Goal: Information Seeking & Learning: Learn about a topic

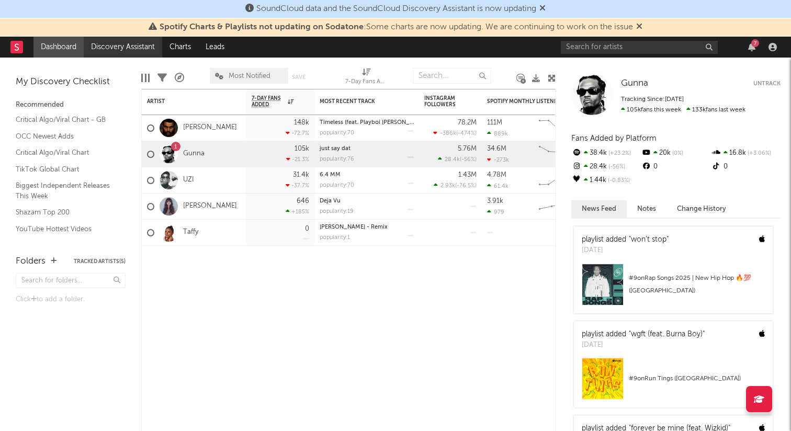
click at [116, 46] on link "Discovery Assistant" at bounding box center [123, 47] width 78 height 21
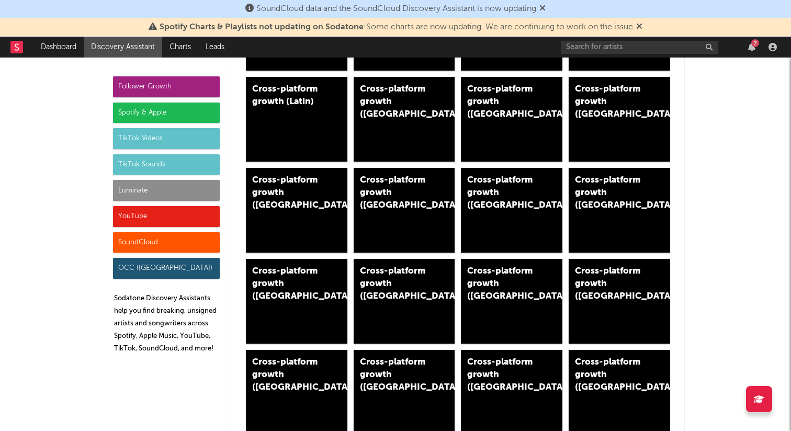
scroll to position [540, 0]
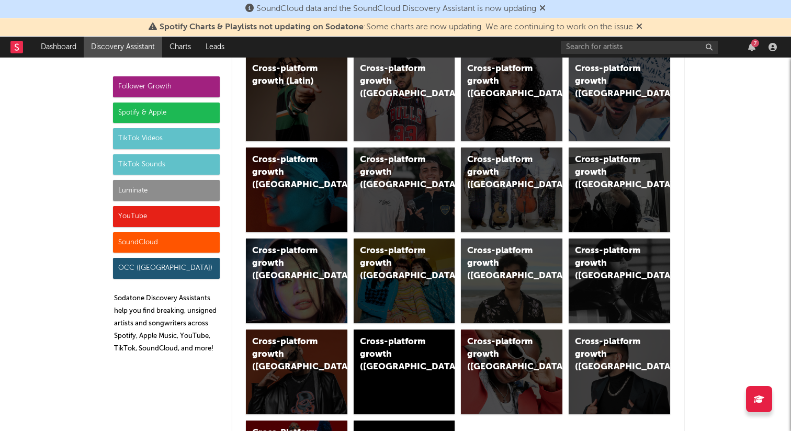
click at [159, 195] on div "Luminate" at bounding box center [166, 190] width 107 height 21
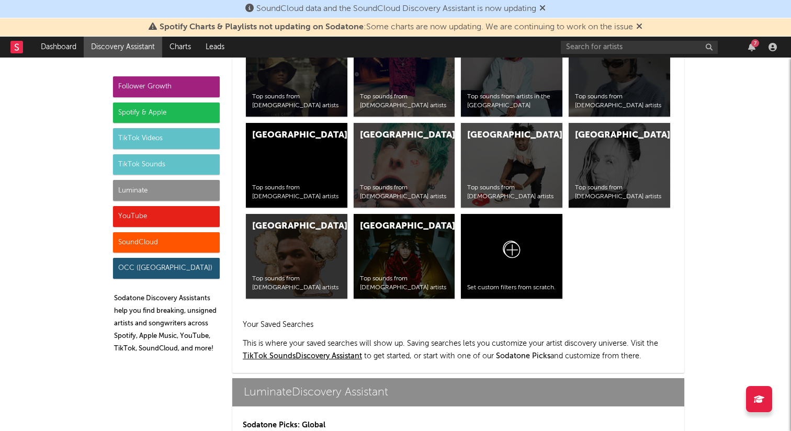
scroll to position [4483, 0]
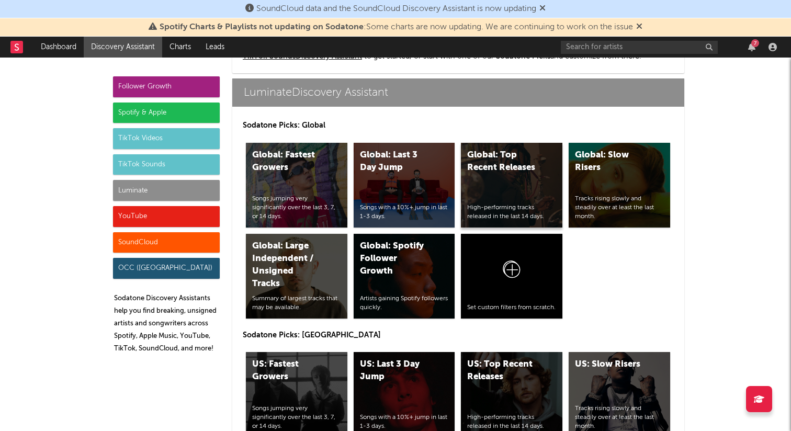
click at [508, 176] on div "Global: Top Recent Releases High-performing tracks released in the last 14 days." at bounding box center [512, 185] width 102 height 85
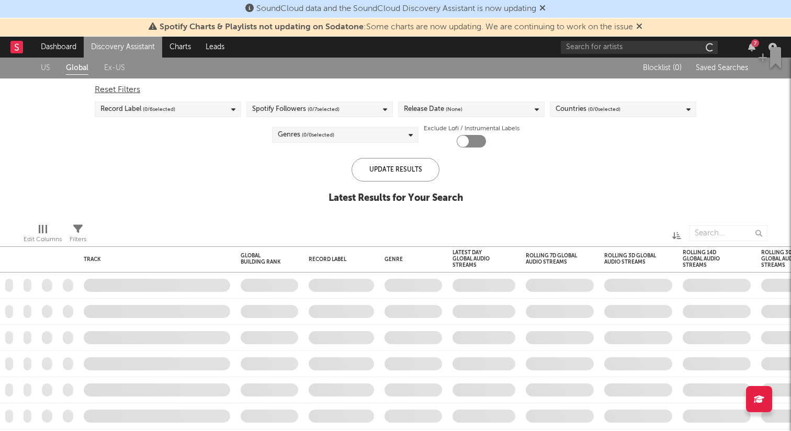
checkbox input "true"
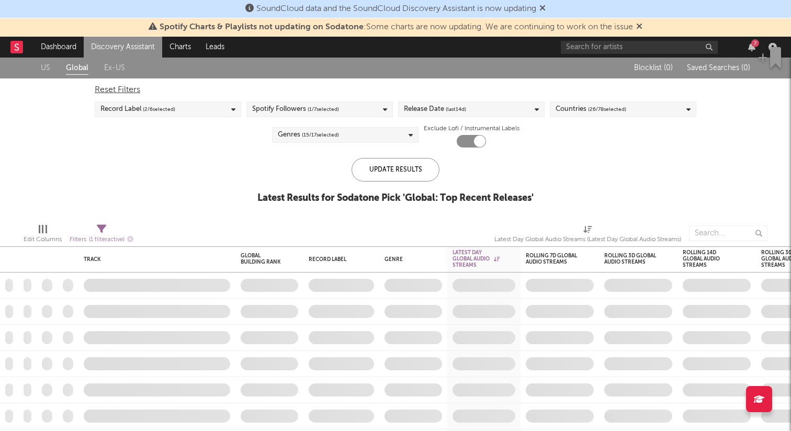
click at [480, 179] on div "Update Results Latest Results for Sodatone Pick ' Global: Top Recent Releases '" at bounding box center [395, 186] width 276 height 57
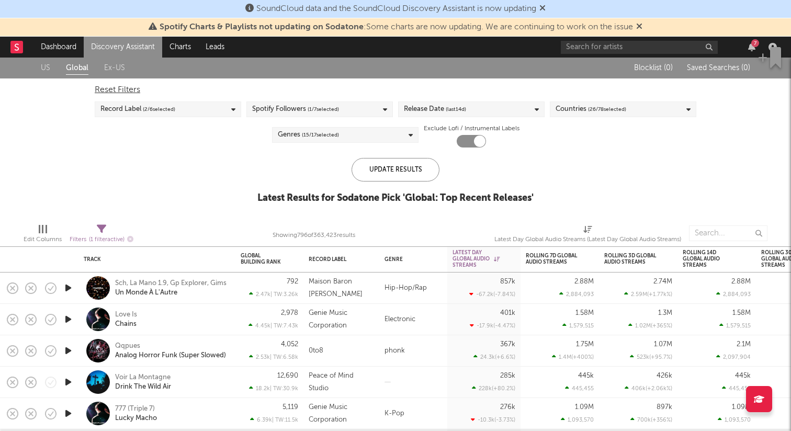
click at [641, 25] on icon at bounding box center [639, 26] width 6 height 8
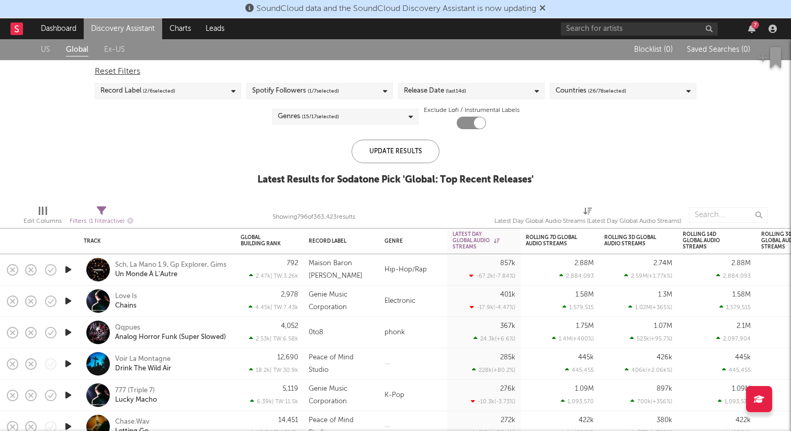
click at [71, 300] on icon "button" at bounding box center [68, 301] width 11 height 13
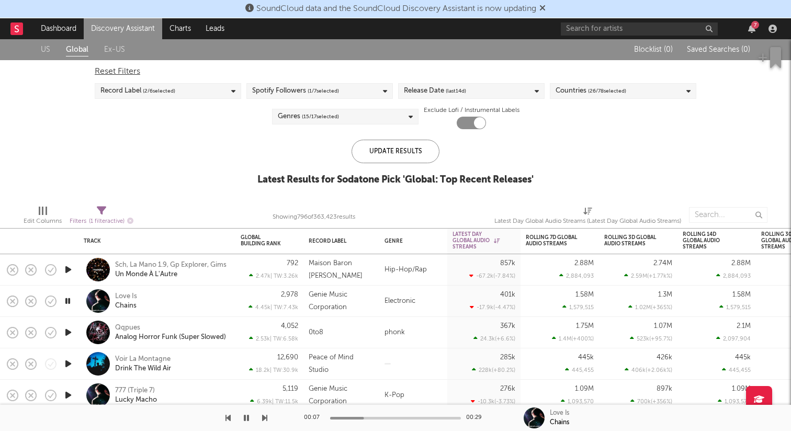
click at [71, 333] on icon "button" at bounding box center [68, 332] width 11 height 13
click at [66, 365] on icon "button" at bounding box center [68, 363] width 11 height 13
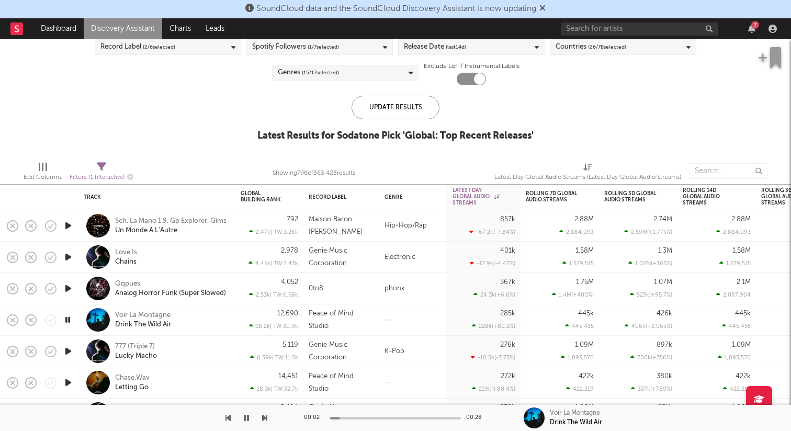
click at [69, 351] on icon "button" at bounding box center [68, 351] width 11 height 13
click at [69, 380] on icon "button" at bounding box center [68, 382] width 11 height 13
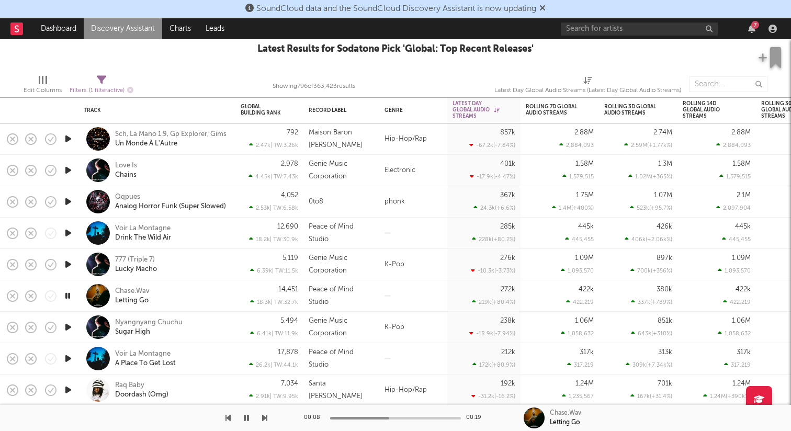
click at [70, 323] on icon "button" at bounding box center [68, 327] width 11 height 13
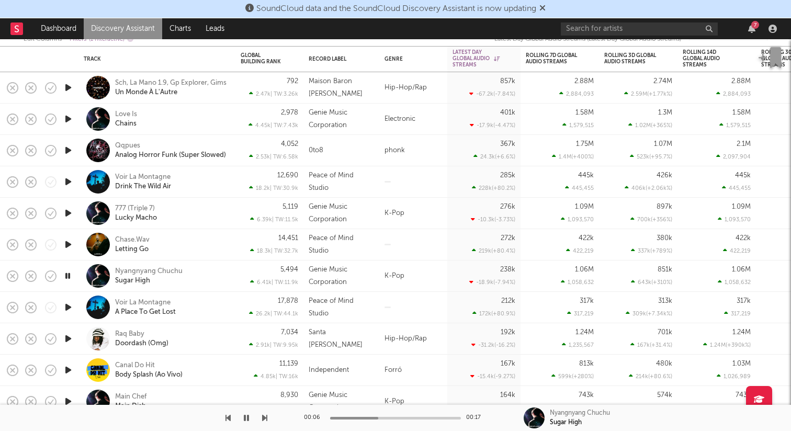
click at [68, 307] on icon "button" at bounding box center [68, 307] width 11 height 13
click at [66, 334] on icon "button" at bounding box center [68, 338] width 11 height 13
click at [69, 365] on icon "button" at bounding box center [68, 370] width 11 height 13
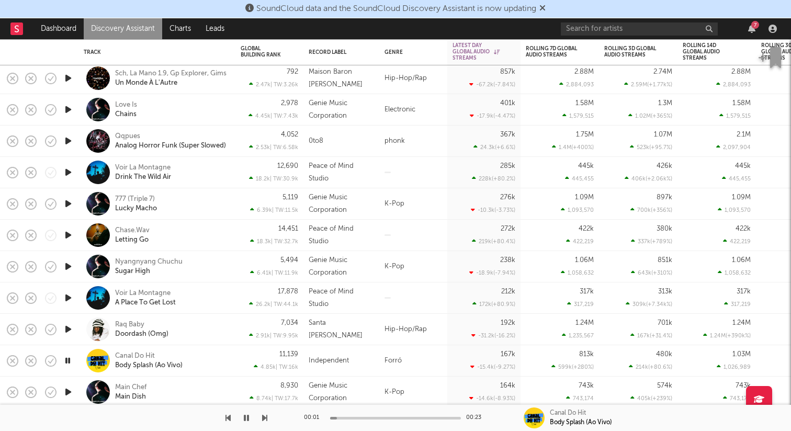
click at [68, 393] on icon "button" at bounding box center [68, 392] width 11 height 13
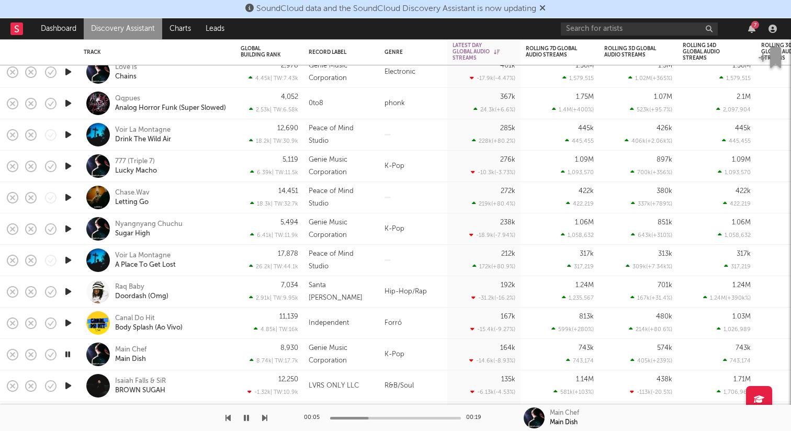
click at [67, 388] on icon "button" at bounding box center [68, 385] width 11 height 13
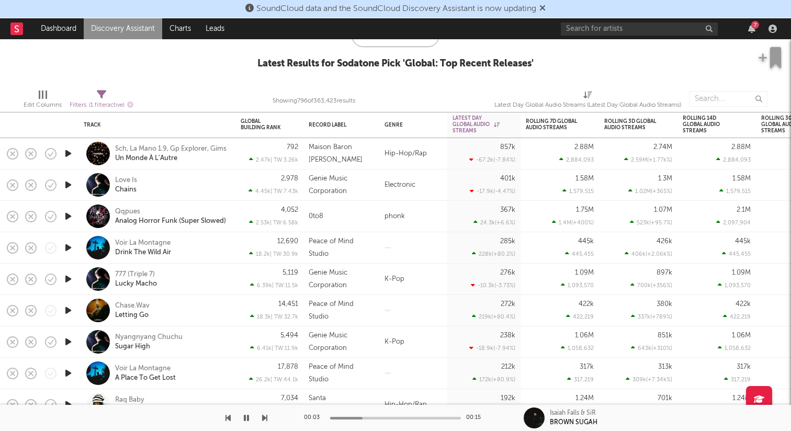
click at [134, 30] on link "Discovery Assistant" at bounding box center [123, 28] width 78 height 21
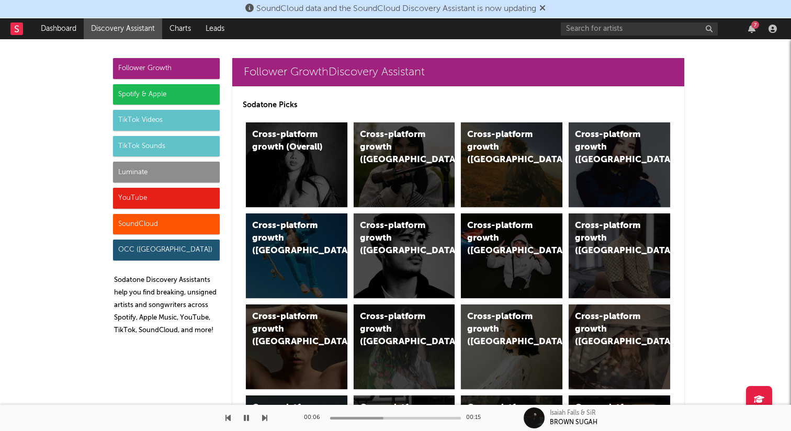
click at [246, 418] on icon "button" at bounding box center [246, 418] width 5 height 8
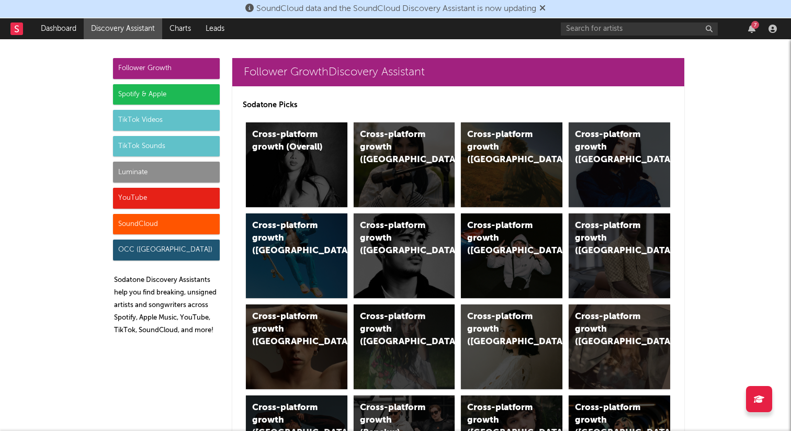
click at [176, 172] on div "Luminate" at bounding box center [166, 172] width 107 height 21
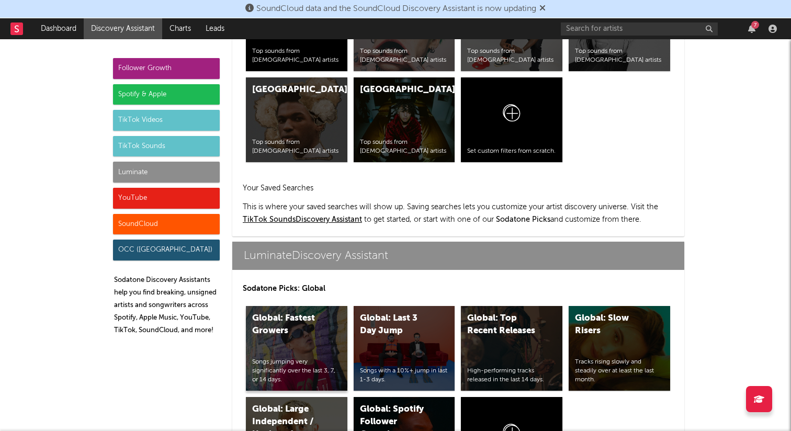
scroll to position [4483, 0]
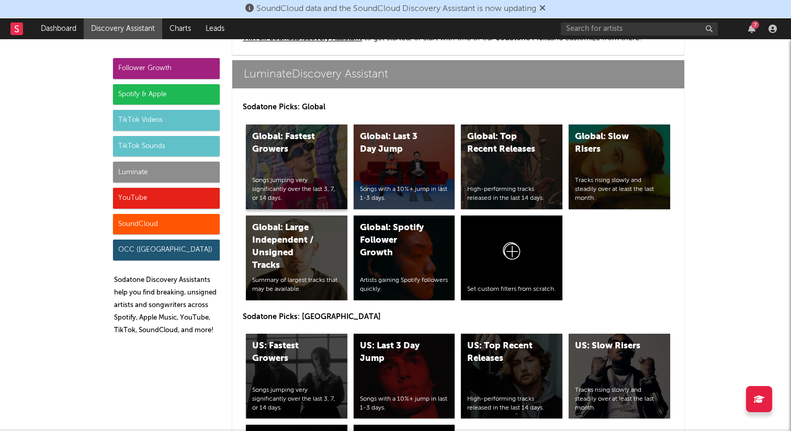
click at [281, 151] on div "Global: Fastest Growers" at bounding box center [287, 143] width 71 height 25
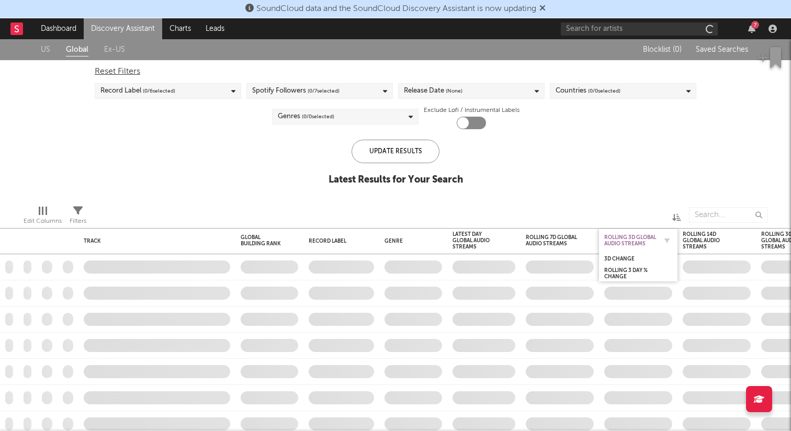
checkbox input "true"
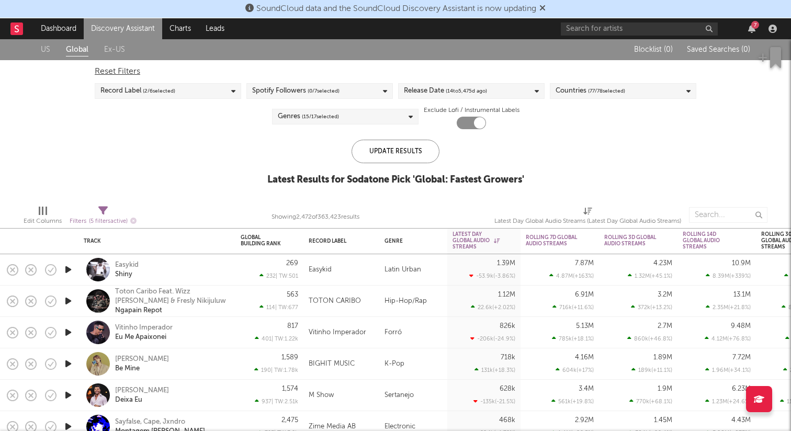
click at [70, 275] on icon "button" at bounding box center [68, 269] width 11 height 13
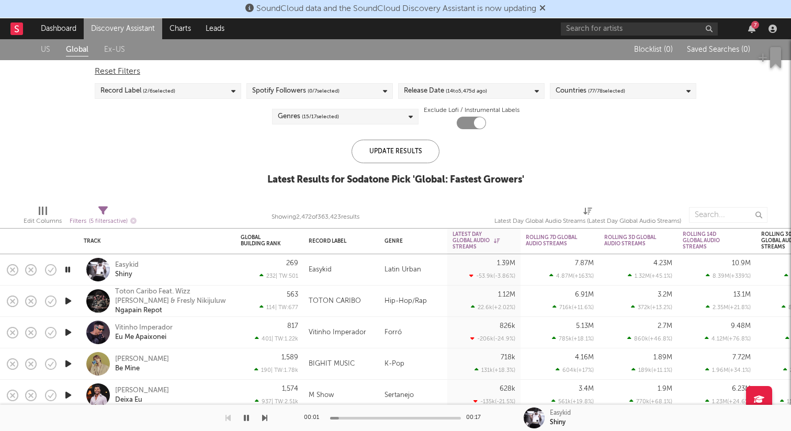
click at [67, 299] on icon "button" at bounding box center [68, 301] width 11 height 13
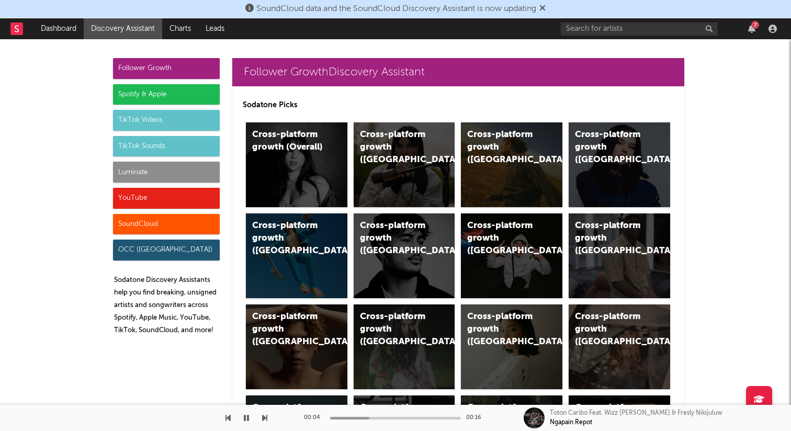
click at [250, 414] on button "button" at bounding box center [246, 418] width 10 height 26
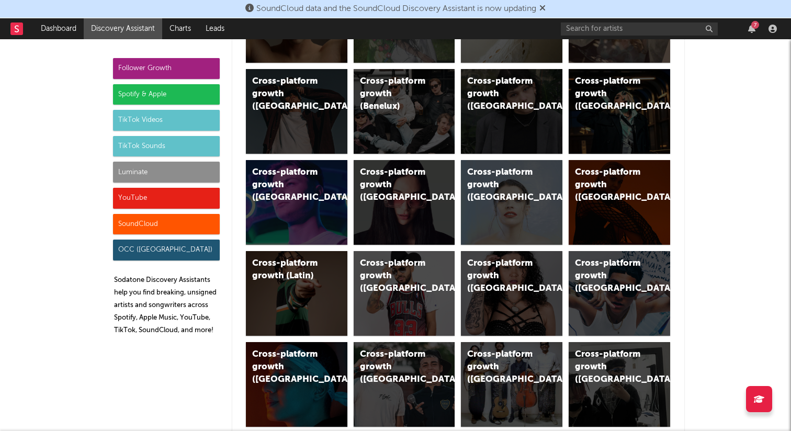
scroll to position [353, 0]
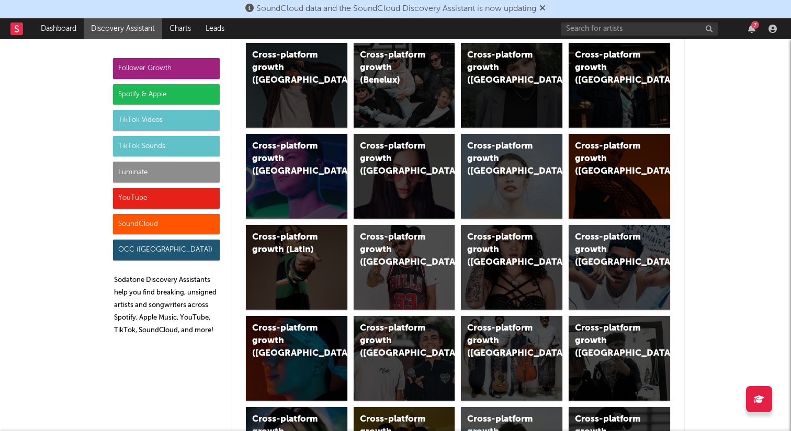
click at [214, 169] on div "Luminate" at bounding box center [166, 172] width 107 height 21
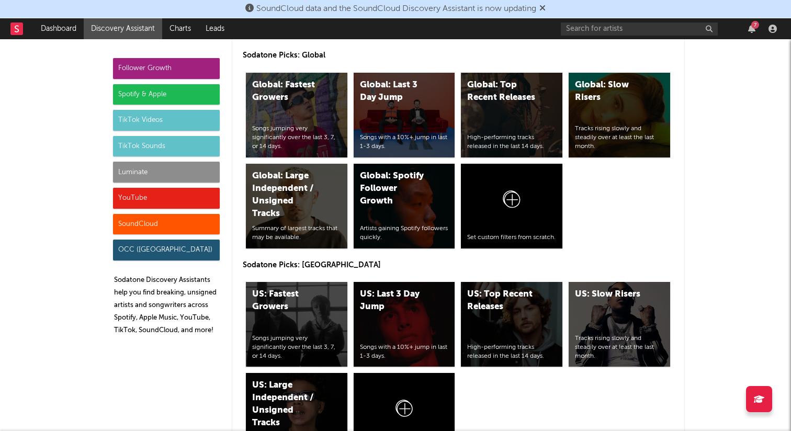
scroll to position [4554, 0]
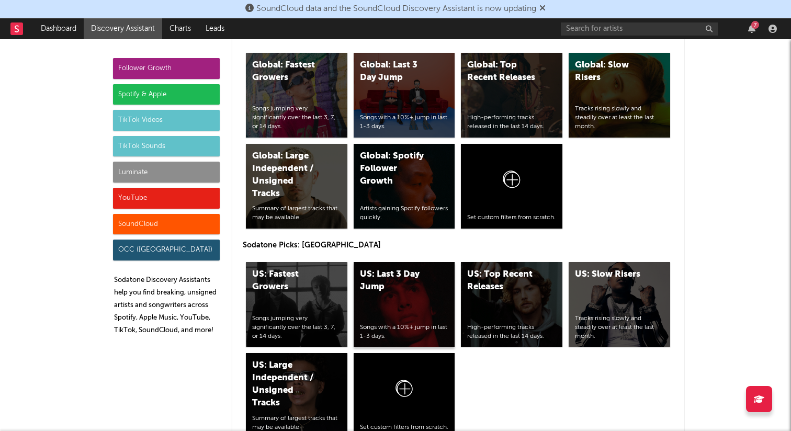
click at [440, 306] on div "US: Last 3 Day Jump Songs with a 10%+ jump in last 1-3 days." at bounding box center [405, 304] width 102 height 85
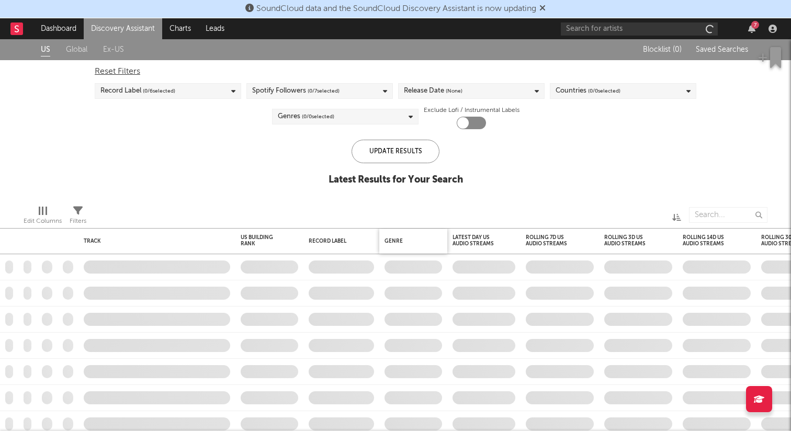
checkbox input "true"
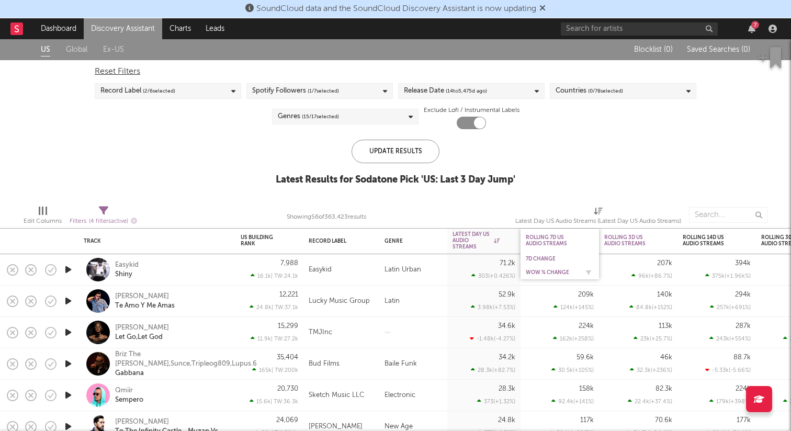
click at [551, 274] on div "WoW % Change" at bounding box center [552, 273] width 52 height 6
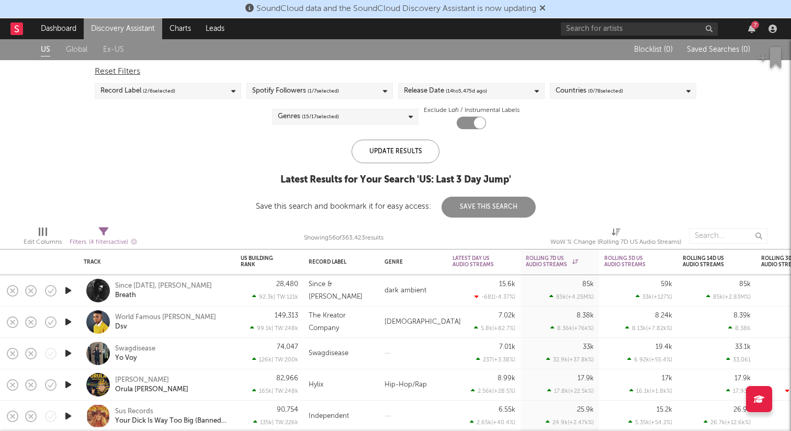
click at [69, 320] on icon "button" at bounding box center [68, 322] width 11 height 13
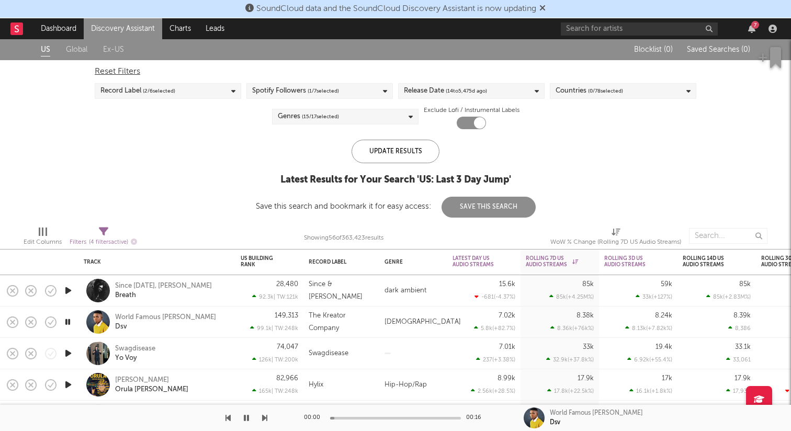
click at [71, 322] on icon "button" at bounding box center [68, 322] width 10 height 13
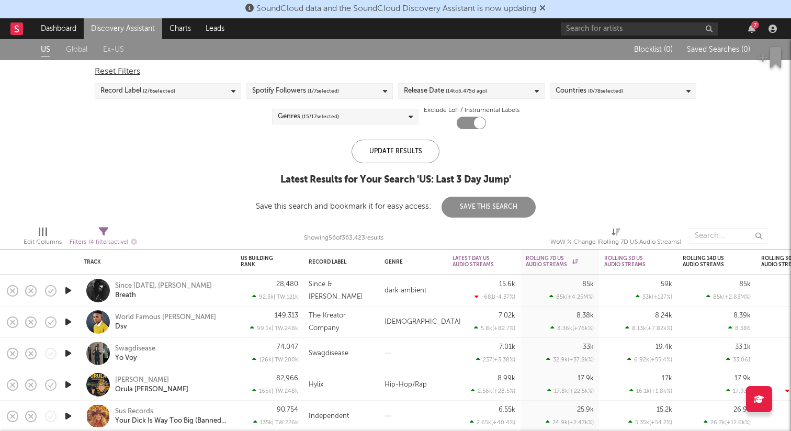
click at [70, 356] on icon "button" at bounding box center [68, 353] width 11 height 13
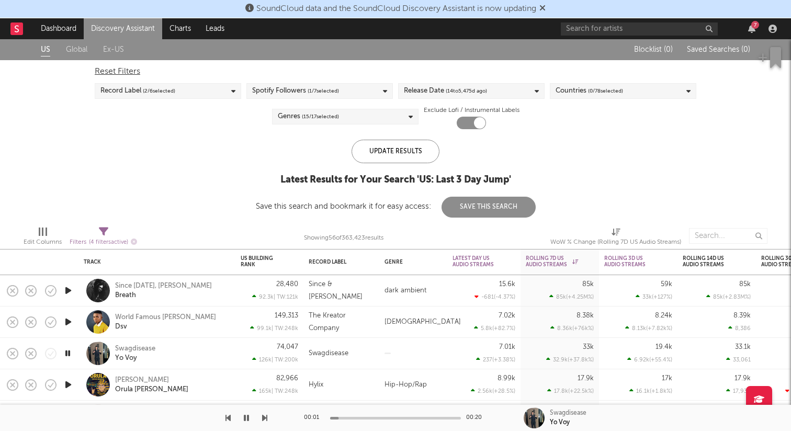
click at [70, 355] on icon "button" at bounding box center [68, 353] width 10 height 13
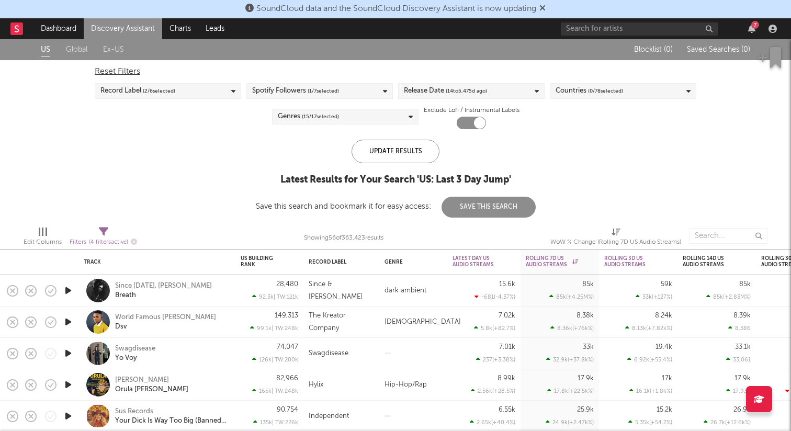
click at [66, 390] on icon "button" at bounding box center [68, 384] width 11 height 13
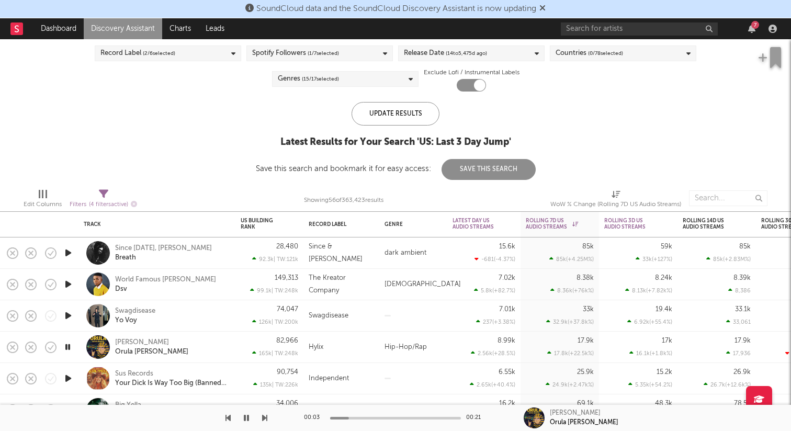
click at [71, 374] on icon "button" at bounding box center [68, 378] width 11 height 13
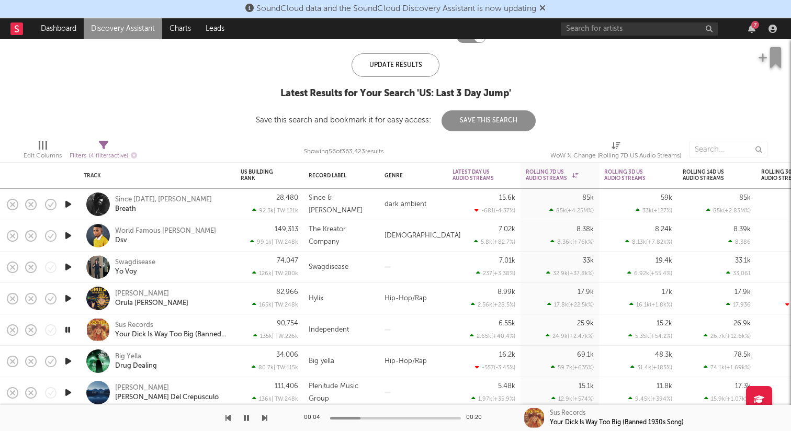
click at [69, 362] on icon "button" at bounding box center [68, 361] width 11 height 13
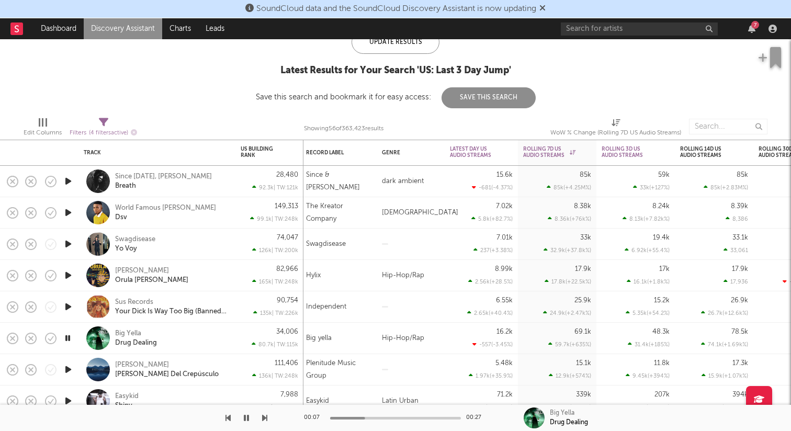
click at [69, 369] on icon "button" at bounding box center [68, 369] width 11 height 13
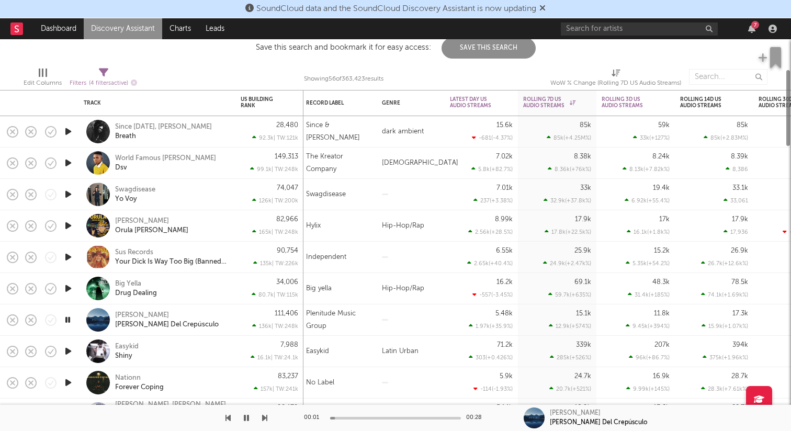
click at [70, 348] on icon "button" at bounding box center [68, 351] width 11 height 13
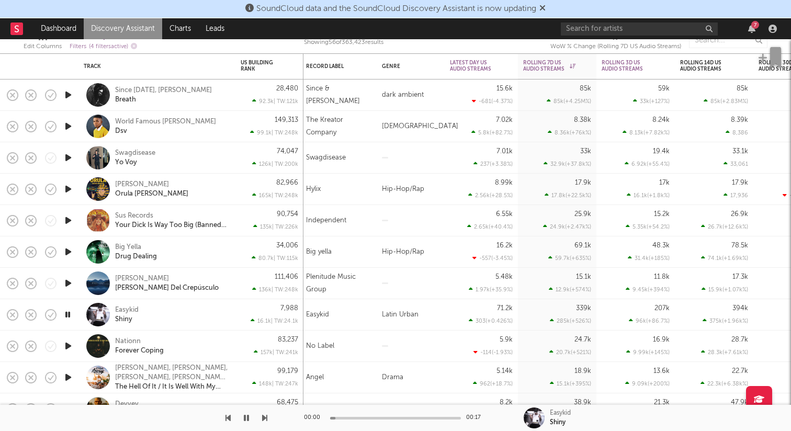
click at [68, 341] on icon "button" at bounding box center [68, 346] width 11 height 13
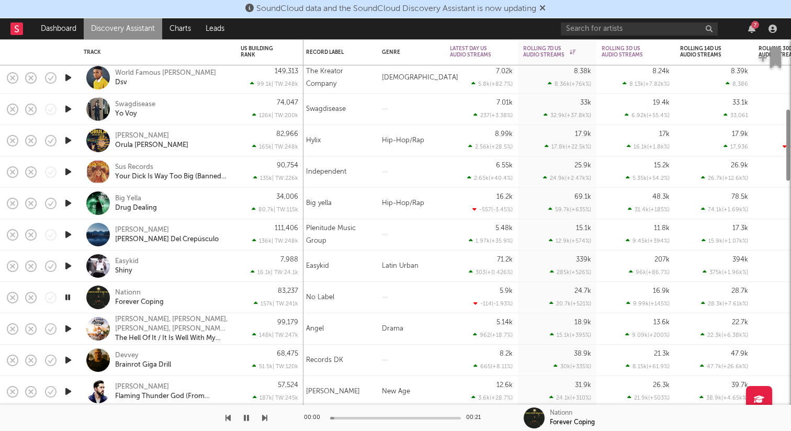
click at [73, 326] on icon "button" at bounding box center [68, 328] width 11 height 13
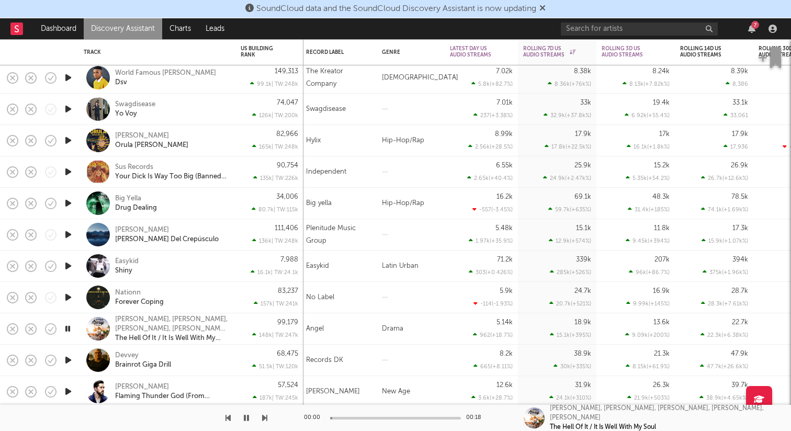
click at [70, 357] on icon "button" at bounding box center [68, 360] width 11 height 13
click at [72, 388] on icon "button" at bounding box center [68, 391] width 11 height 13
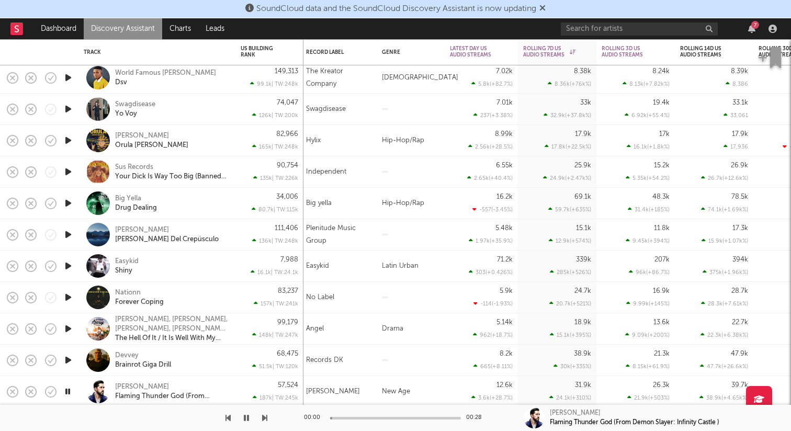
click at [245, 416] on icon "button" at bounding box center [246, 418] width 5 height 8
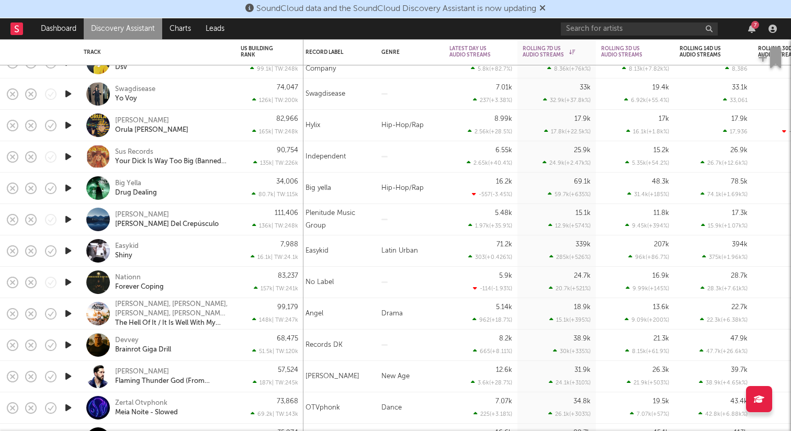
click at [73, 276] on icon "button" at bounding box center [68, 282] width 11 height 13
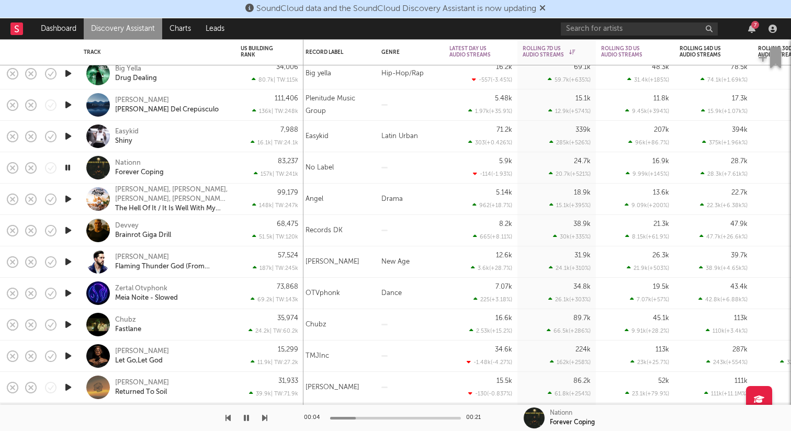
click at [72, 326] on icon "button" at bounding box center [68, 324] width 11 height 13
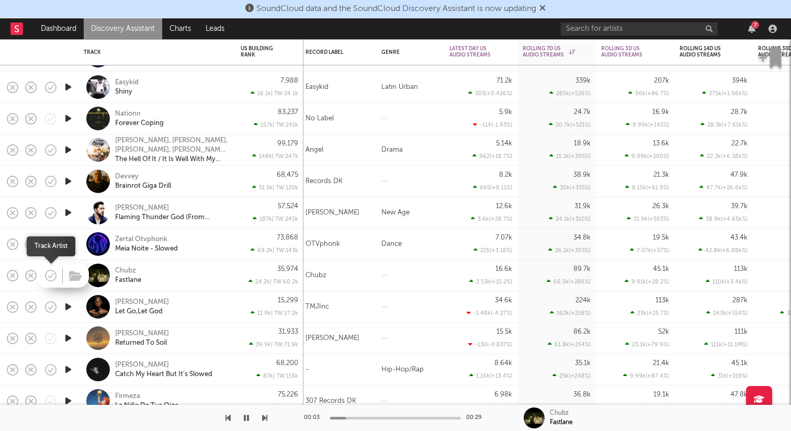
click at [51, 274] on icon "button" at bounding box center [50, 275] width 15 height 15
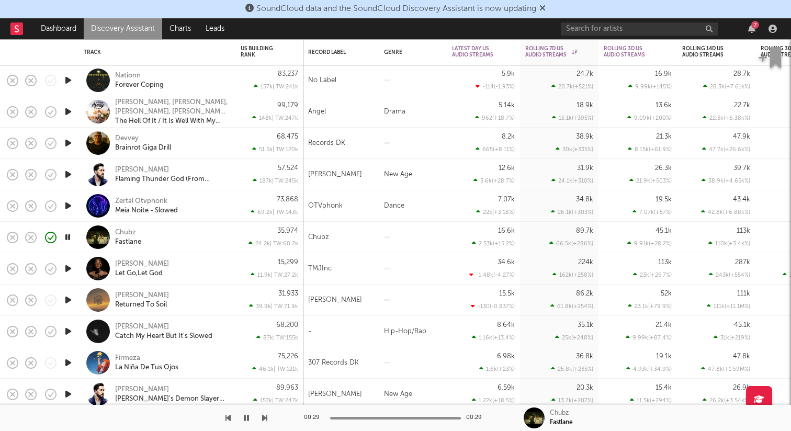
click at [73, 332] on icon "button" at bounding box center [68, 331] width 11 height 13
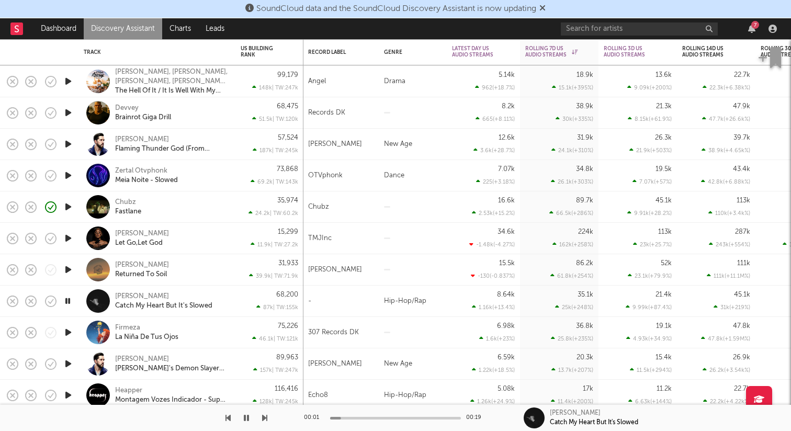
click at [73, 365] on icon "button" at bounding box center [68, 363] width 11 height 13
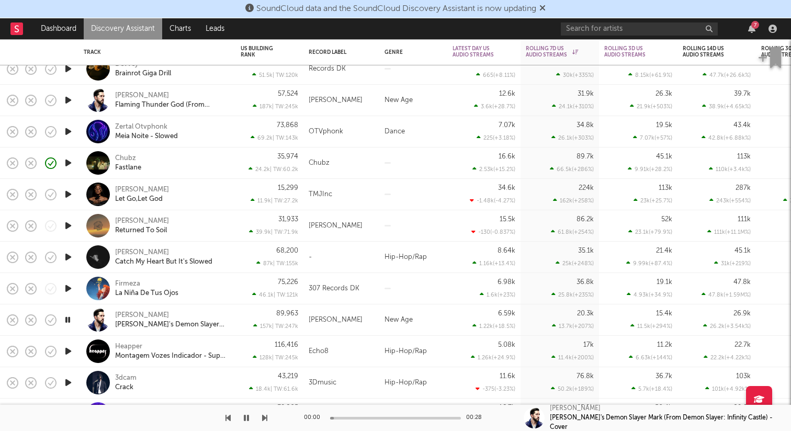
click at [72, 350] on icon "button" at bounding box center [68, 351] width 11 height 13
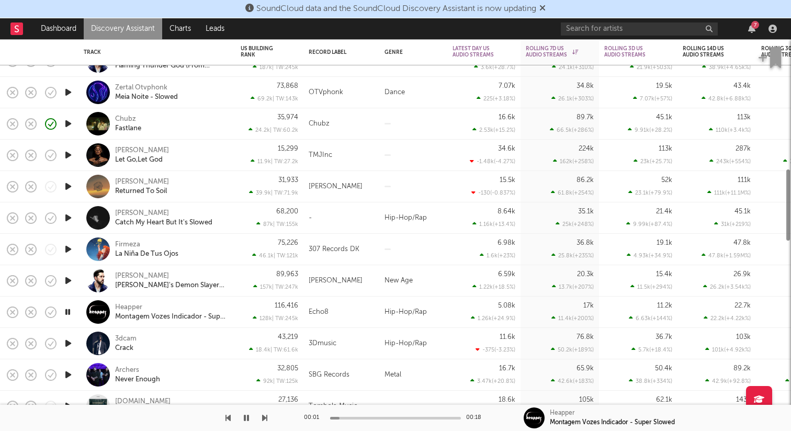
click at [67, 376] on icon "button" at bounding box center [68, 374] width 11 height 13
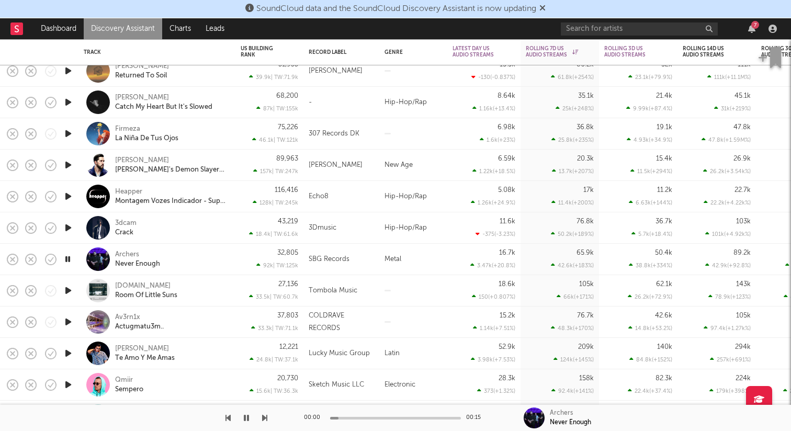
click at [71, 358] on icon "button" at bounding box center [68, 353] width 11 height 13
click at [71, 391] on icon "button" at bounding box center [68, 384] width 11 height 13
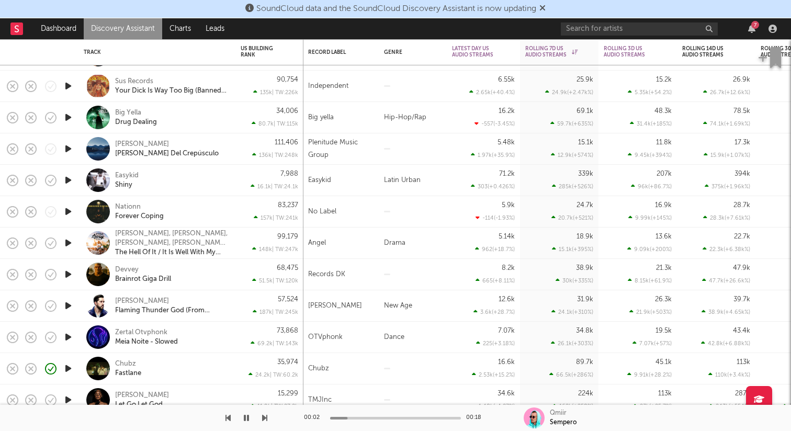
click at [65, 367] on icon "button" at bounding box center [68, 368] width 11 height 13
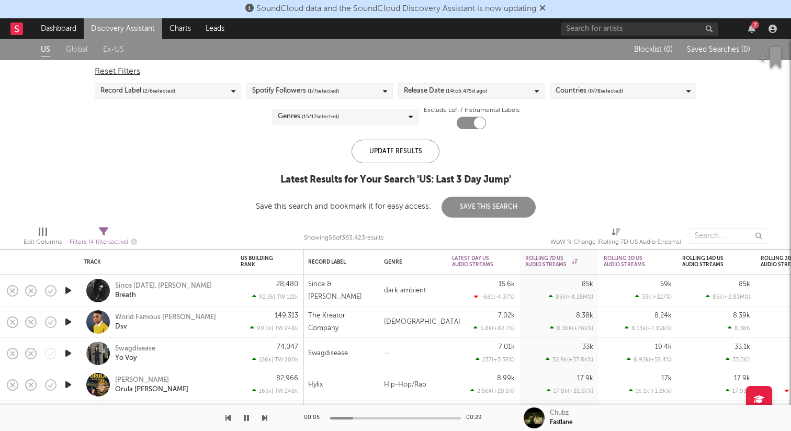
click at [328, 113] on span "( 15 / 17 selected)" at bounding box center [320, 116] width 37 height 13
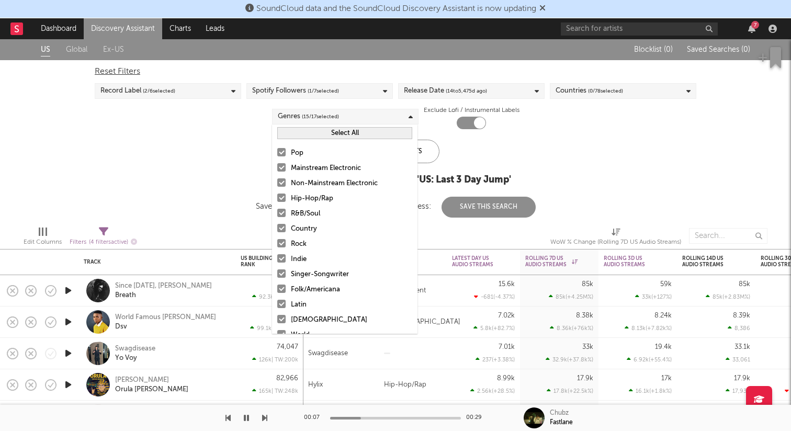
click at [280, 187] on label "Non-Mainstream Electronic" at bounding box center [344, 183] width 135 height 13
click at [277, 187] on input "Non-Mainstream Electronic" at bounding box center [277, 183] width 0 height 13
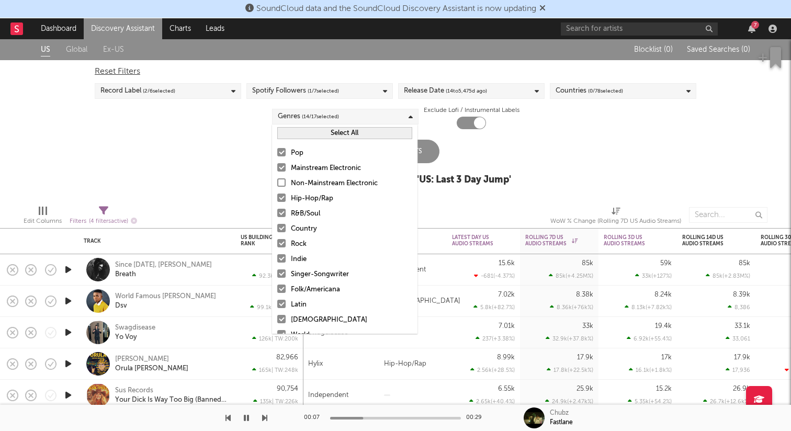
click at [281, 172] on label "Mainstream Electronic" at bounding box center [344, 168] width 135 height 13
click at [277, 172] on input "Mainstream Electronic" at bounding box center [277, 168] width 0 height 13
click at [279, 154] on div at bounding box center [281, 152] width 8 height 8
click at [277, 154] on input "Pop" at bounding box center [277, 153] width 0 height 13
click at [281, 211] on div at bounding box center [281, 213] width 8 height 8
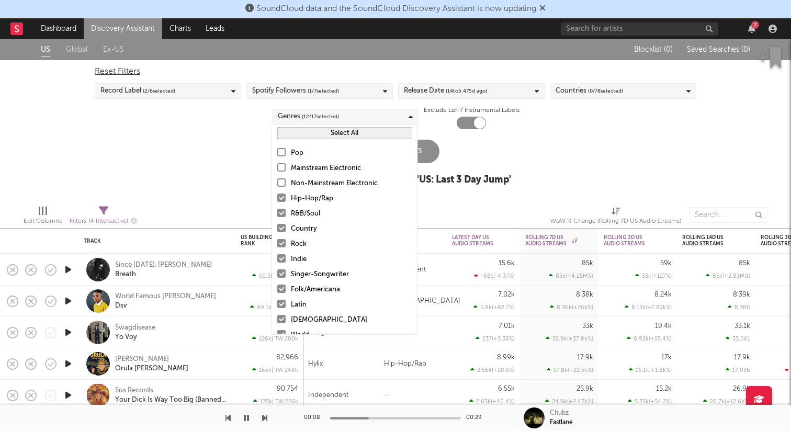
click at [277, 211] on input "R&B/Soul" at bounding box center [277, 214] width 0 height 13
click at [284, 237] on div "Pop Mainstream Electronic Non-Mainstream Electronic Hip-Hop/Rap R&B/Soul Countr…" at bounding box center [344, 275] width 145 height 266
click at [284, 233] on label "Country" at bounding box center [344, 229] width 135 height 13
click at [277, 233] on input "Country" at bounding box center [277, 229] width 0 height 13
click at [283, 246] on div at bounding box center [281, 243] width 8 height 8
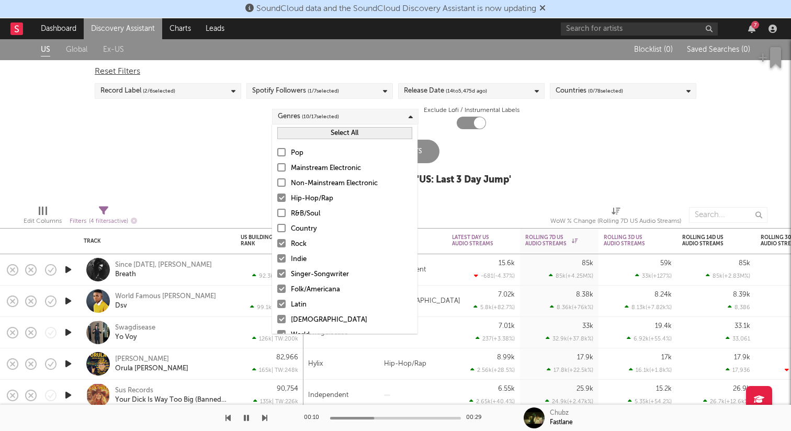
click at [277, 246] on input "Rock" at bounding box center [277, 244] width 0 height 13
click at [281, 264] on label "Indie" at bounding box center [344, 259] width 135 height 13
click at [277, 264] on input "Indie" at bounding box center [277, 259] width 0 height 13
click at [281, 276] on div at bounding box center [281, 274] width 8 height 8
click at [277, 276] on input "Singer-Songwriter" at bounding box center [277, 274] width 0 height 13
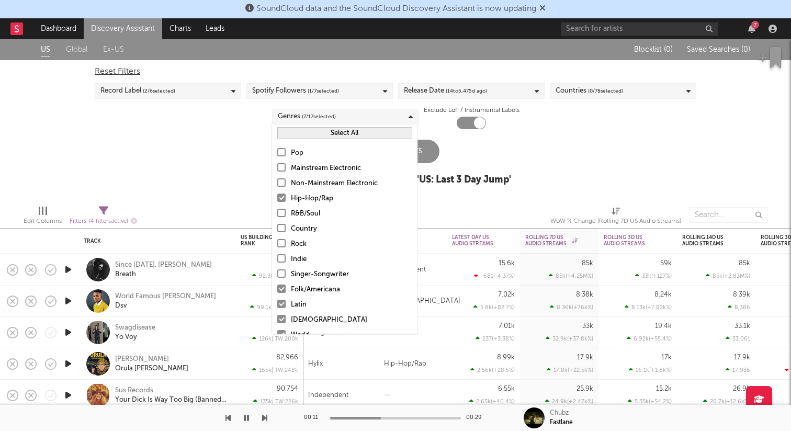
click at [281, 297] on div "Pop Mainstream Electronic Non-Mainstream Electronic Hip-Hop/Rap R&B/Soul Countr…" at bounding box center [344, 275] width 145 height 266
click at [282, 296] on label "Folk/Americana" at bounding box center [344, 290] width 135 height 13
click at [277, 296] on input "Folk/Americana" at bounding box center [277, 290] width 0 height 13
click at [282, 308] on label "Latin" at bounding box center [344, 305] width 135 height 13
click at [277, 308] on input "Latin" at bounding box center [277, 305] width 0 height 13
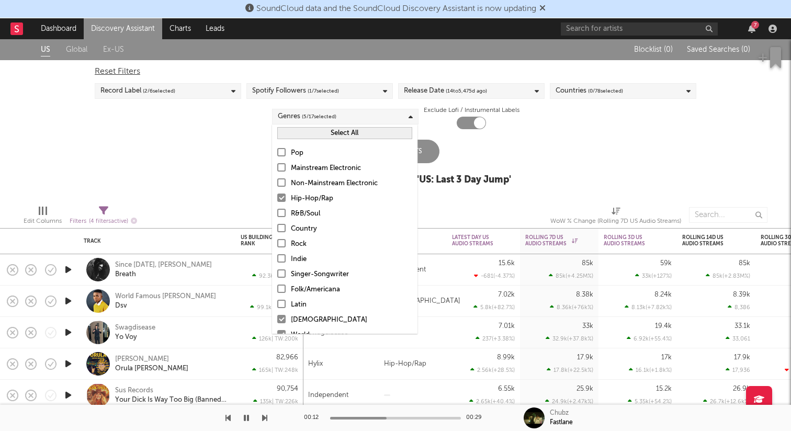
click at [282, 316] on div at bounding box center [281, 319] width 8 height 8
click at [277, 316] on input "[DEMOGRAPHIC_DATA]" at bounding box center [277, 320] width 0 height 13
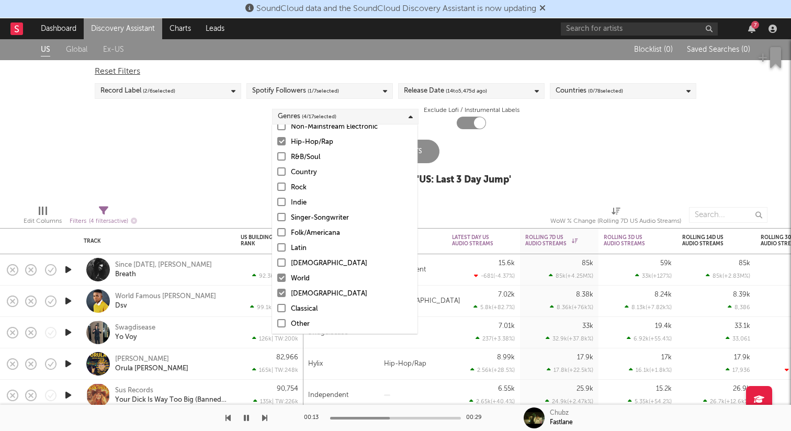
scroll to position [59, 0]
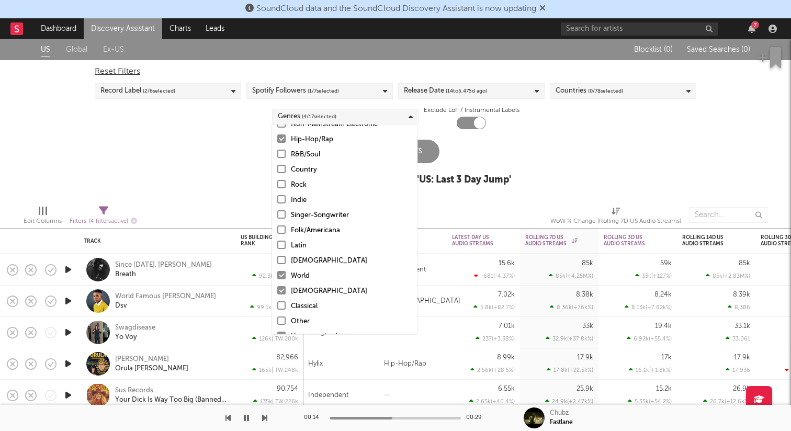
click at [281, 277] on div at bounding box center [281, 275] width 8 height 8
click at [277, 277] on input "World" at bounding box center [277, 276] width 0 height 13
click at [281, 285] on div "Pop Mainstream Electronic Non-Mainstream Electronic Hip-Hop/Rap R&B/Soul Countr…" at bounding box center [344, 216] width 145 height 266
click at [281, 289] on div at bounding box center [281, 290] width 8 height 8
click at [277, 289] on input "[DEMOGRAPHIC_DATA]" at bounding box center [277, 291] width 0 height 13
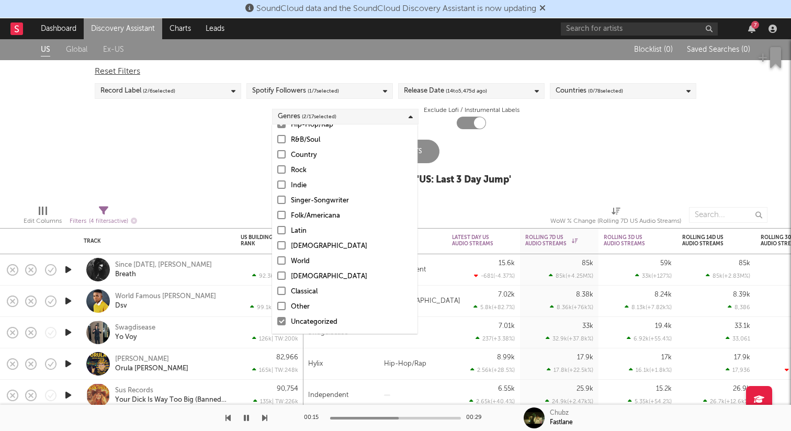
scroll to position [74, 0]
click at [282, 321] on div at bounding box center [281, 321] width 8 height 8
click at [277, 321] on input "Uncategorized" at bounding box center [277, 322] width 0 height 13
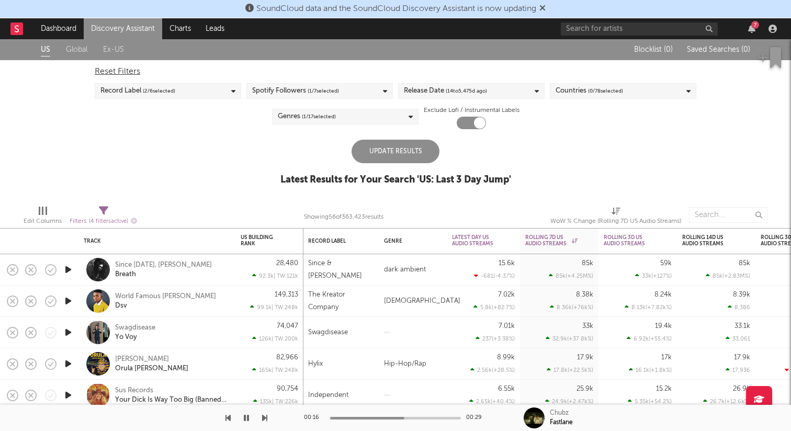
click at [434, 276] on div "dark ambient" at bounding box center [413, 269] width 68 height 31
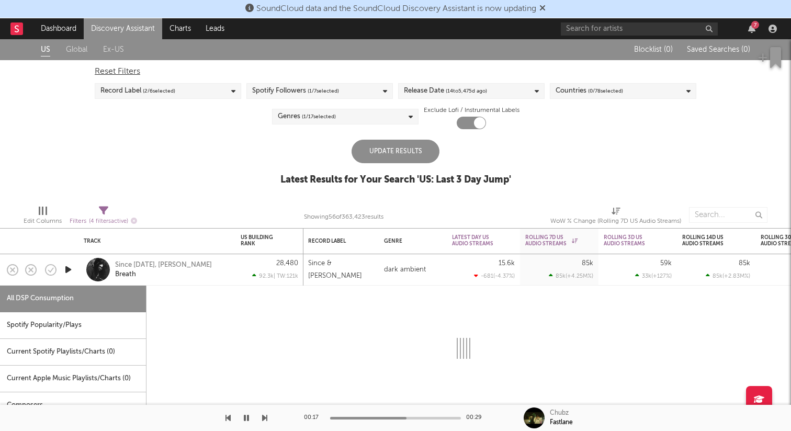
select select "1w"
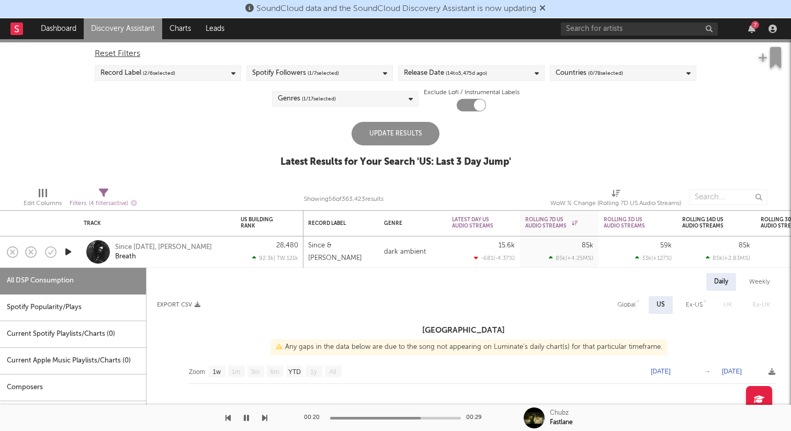
click at [351, 254] on div "Since & [PERSON_NAME]" at bounding box center [340, 252] width 65 height 25
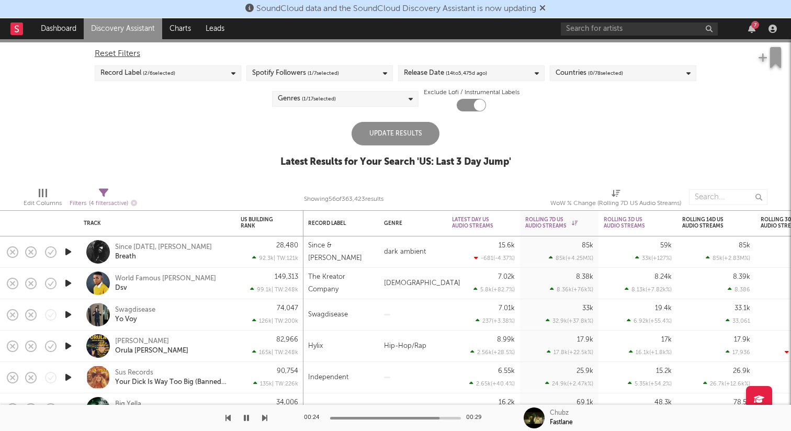
click at [240, 416] on div at bounding box center [133, 418] width 267 height 26
click at [245, 416] on icon "button" at bounding box center [246, 418] width 5 height 8
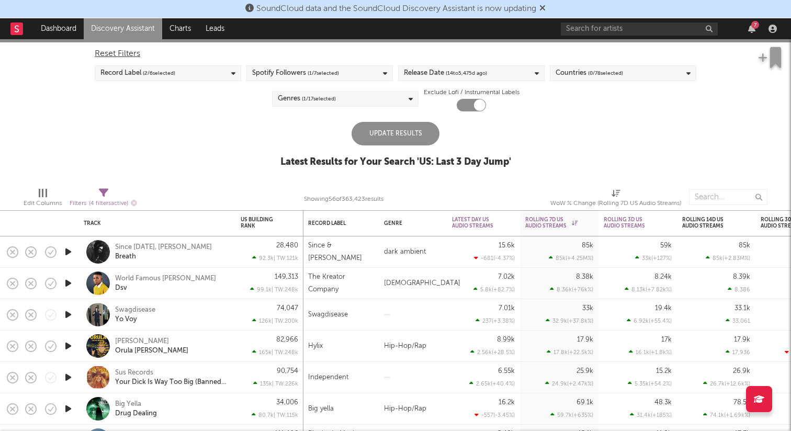
click at [71, 284] on icon "button" at bounding box center [68, 283] width 11 height 13
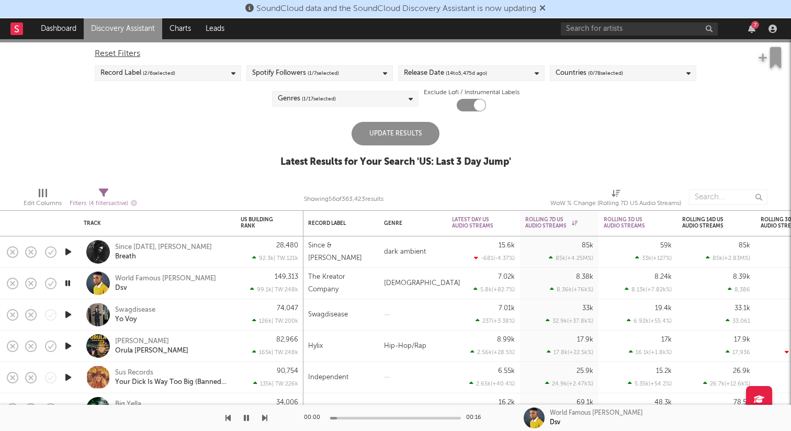
click at [70, 317] on icon "button" at bounding box center [68, 314] width 11 height 13
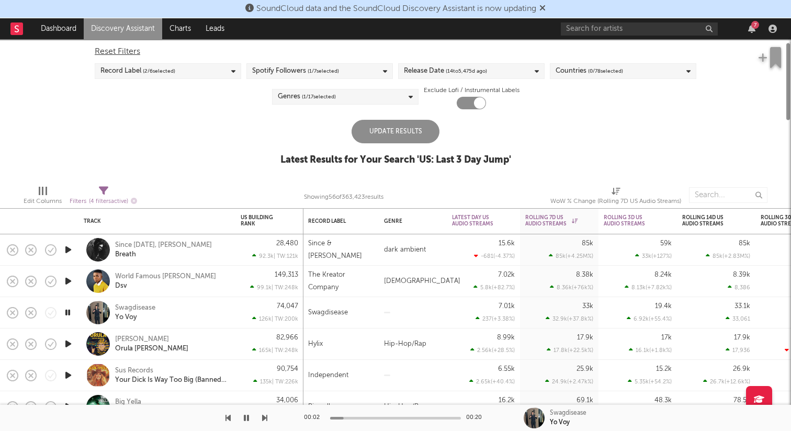
click at [379, 129] on div "Update Results" at bounding box center [396, 132] width 88 height 24
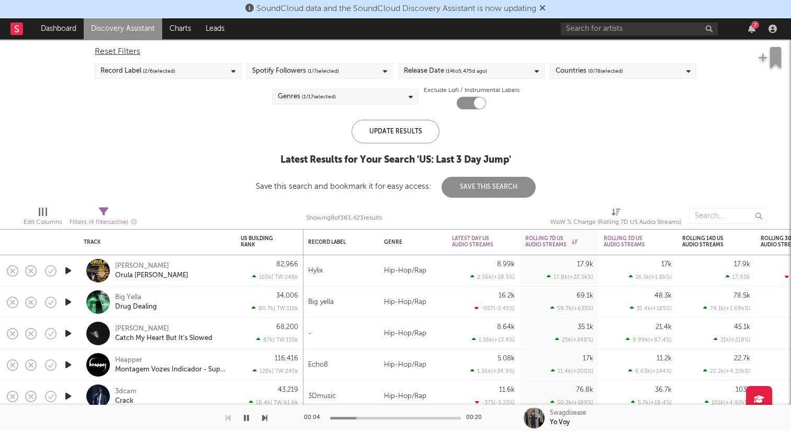
click at [66, 301] on icon "button" at bounding box center [68, 302] width 11 height 13
click at [69, 329] on icon "button" at bounding box center [68, 333] width 11 height 13
click at [352, 419] on div at bounding box center [395, 418] width 131 height 3
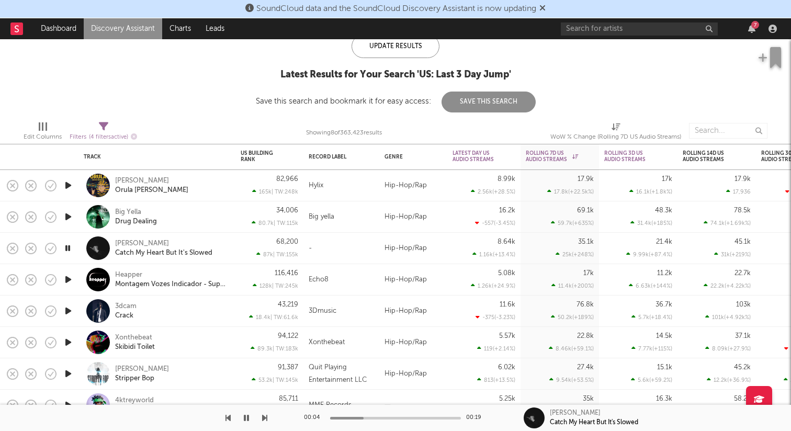
click at [63, 340] on icon "button" at bounding box center [68, 342] width 11 height 13
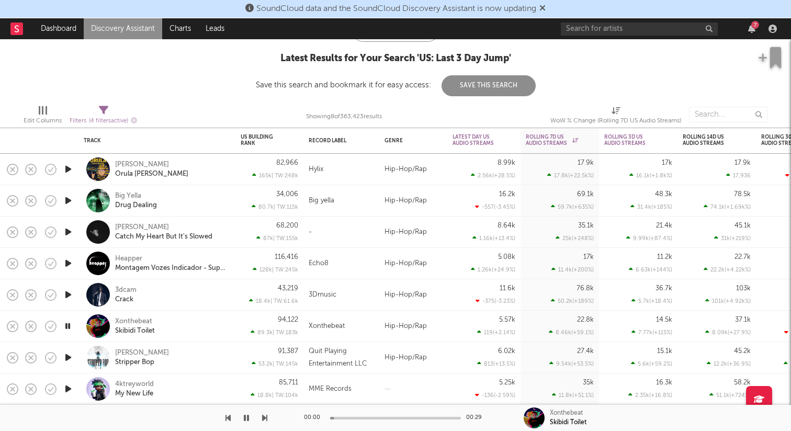
click at [67, 357] on icon "button" at bounding box center [68, 357] width 11 height 13
click at [69, 297] on icon "button" at bounding box center [68, 294] width 11 height 13
click at [356, 417] on div at bounding box center [395, 418] width 131 height 3
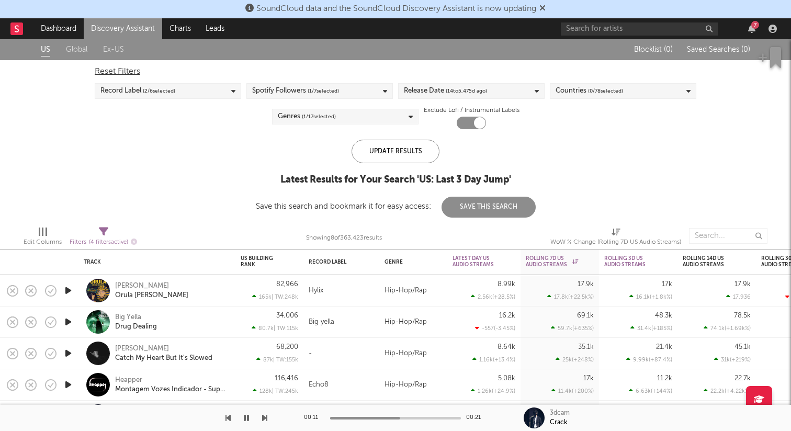
click at [118, 30] on link "Discovery Assistant" at bounding box center [123, 28] width 78 height 21
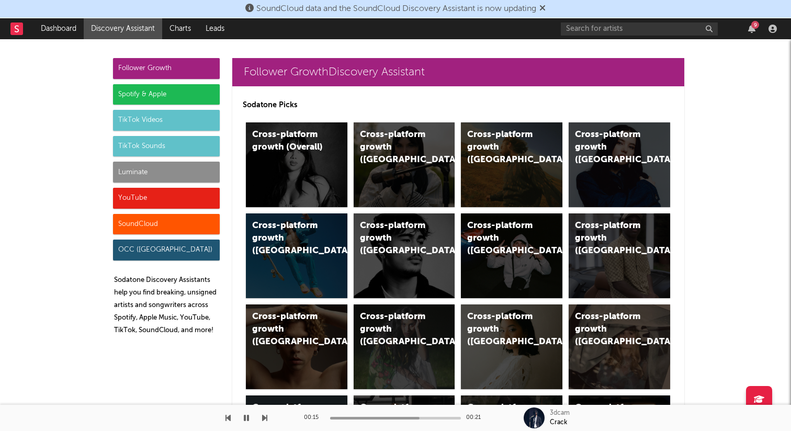
click at [169, 172] on div "Luminate" at bounding box center [166, 172] width 107 height 21
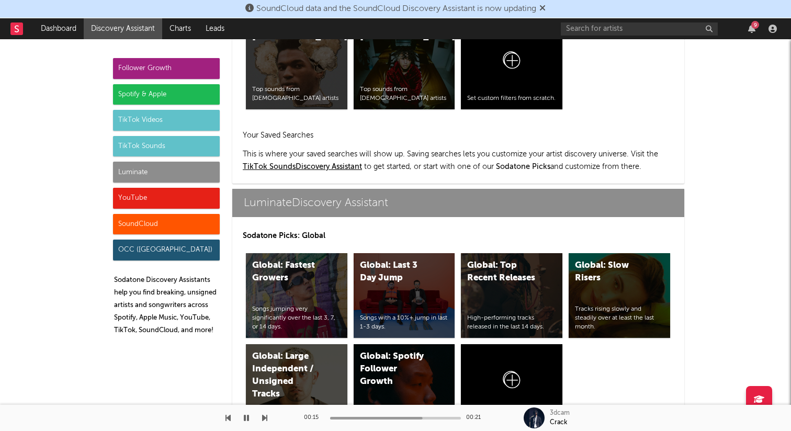
scroll to position [4483, 0]
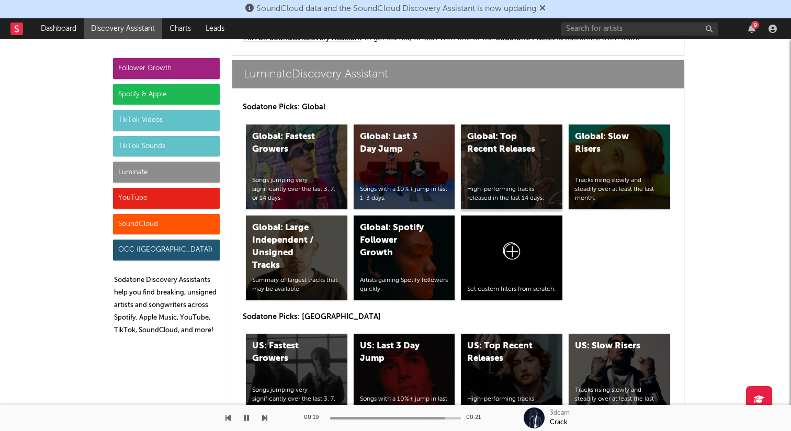
click at [492, 166] on div "Global: Top Recent Releases High-performing tracks released in the last 14 days." at bounding box center [512, 167] width 102 height 85
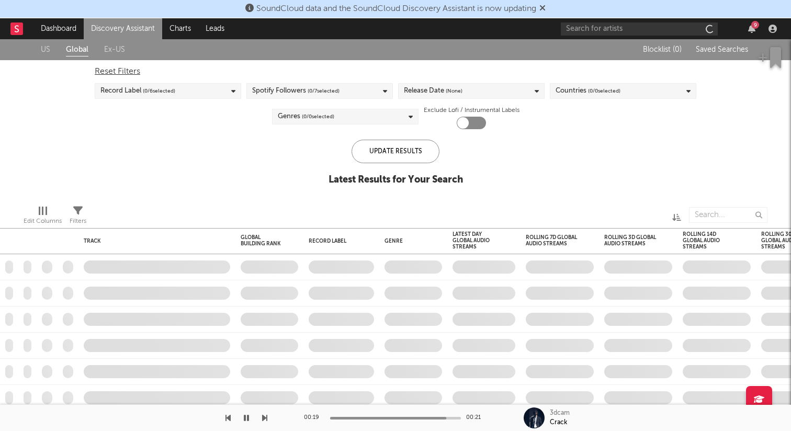
checkbox input "true"
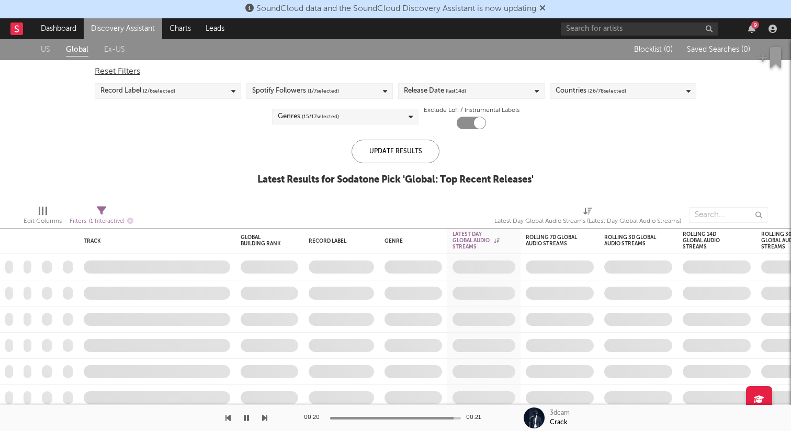
click at [248, 418] on icon "button" at bounding box center [246, 418] width 5 height 8
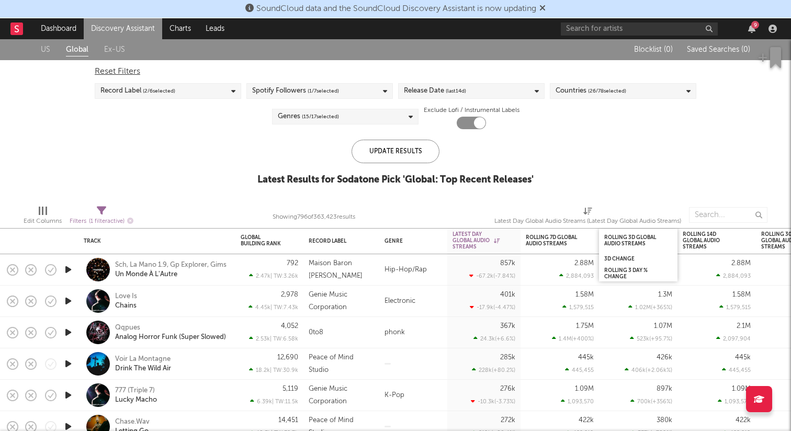
drag, startPoint x: 618, startPoint y: 271, endPoint x: 618, endPoint y: 251, distance: 19.9
click at [618, 251] on div "Rolling 3D Global Audio Streams 3D Change Rolling 3 Day % Change" at bounding box center [638, 255] width 78 height 53
click at [548, 270] on div "WoW % Change" at bounding box center [552, 273] width 52 height 6
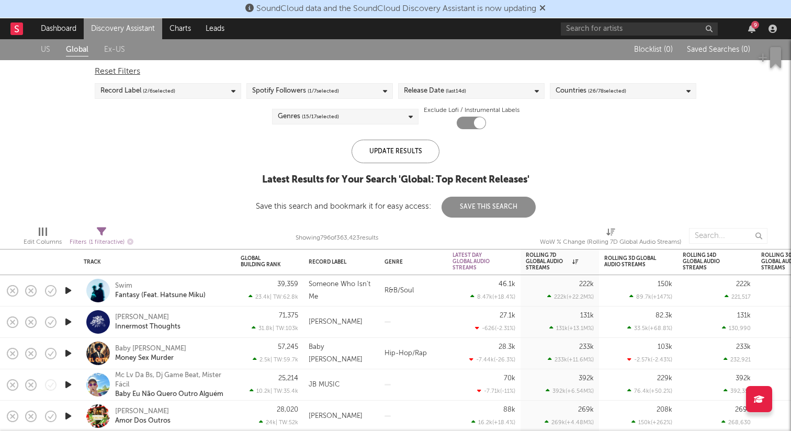
click at [69, 351] on icon "button" at bounding box center [68, 353] width 11 height 13
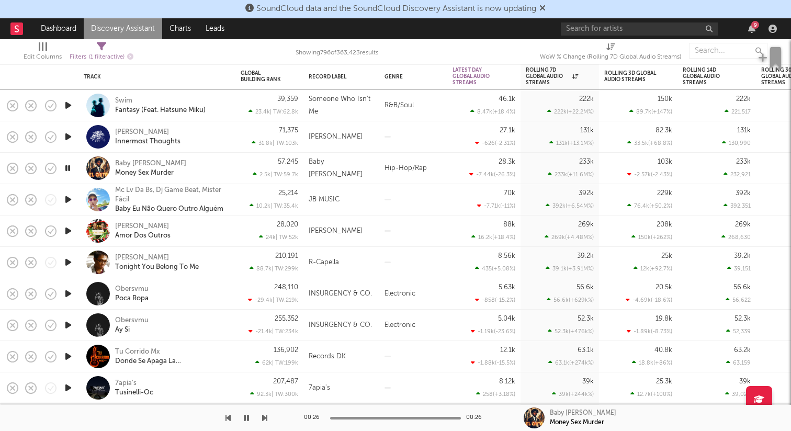
click at [70, 358] on icon "button" at bounding box center [68, 356] width 11 height 13
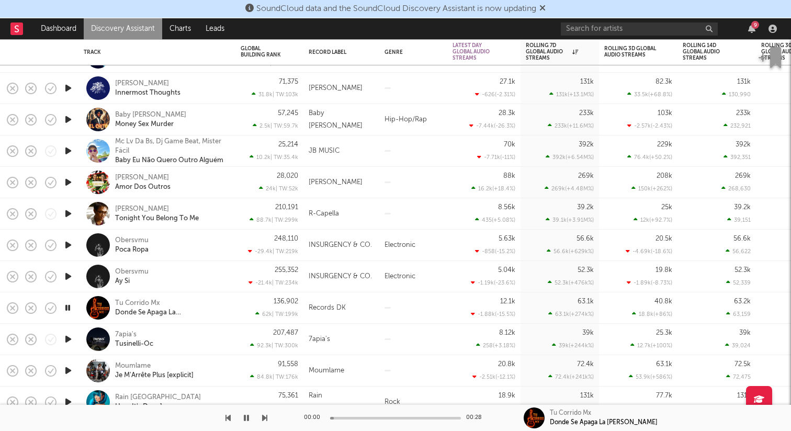
click at [67, 372] on icon "button" at bounding box center [68, 370] width 11 height 13
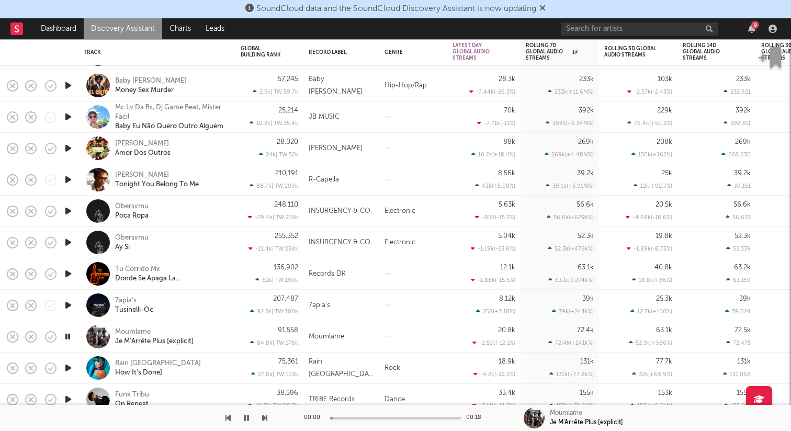
click at [71, 365] on icon "button" at bounding box center [68, 368] width 11 height 13
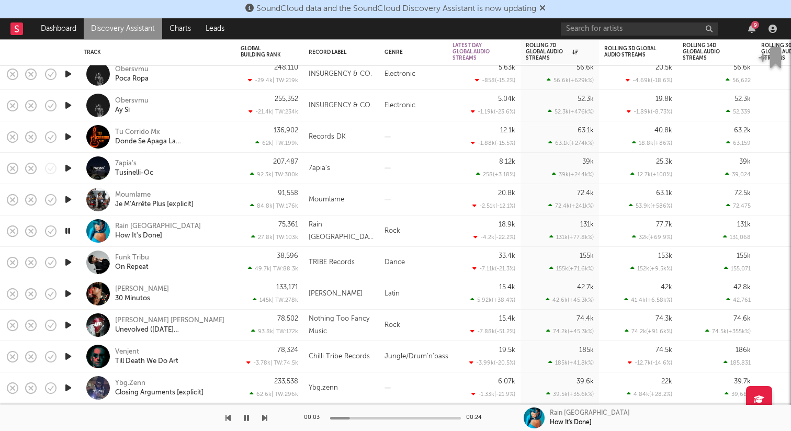
click at [66, 359] on icon "button" at bounding box center [68, 356] width 11 height 13
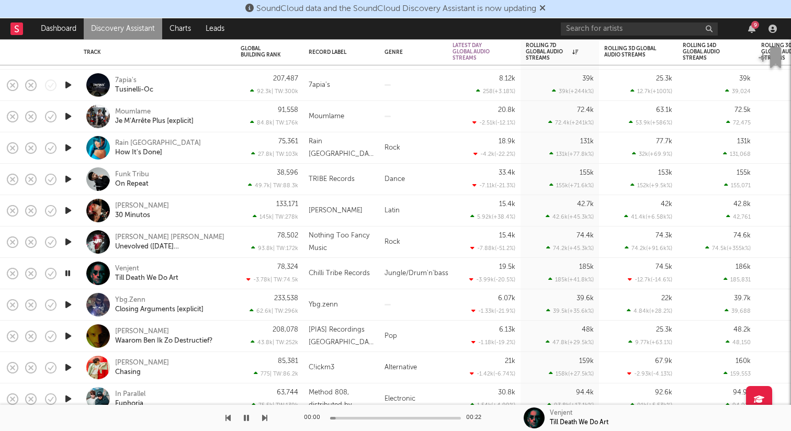
click at [74, 365] on div at bounding box center [68, 367] width 21 height 31
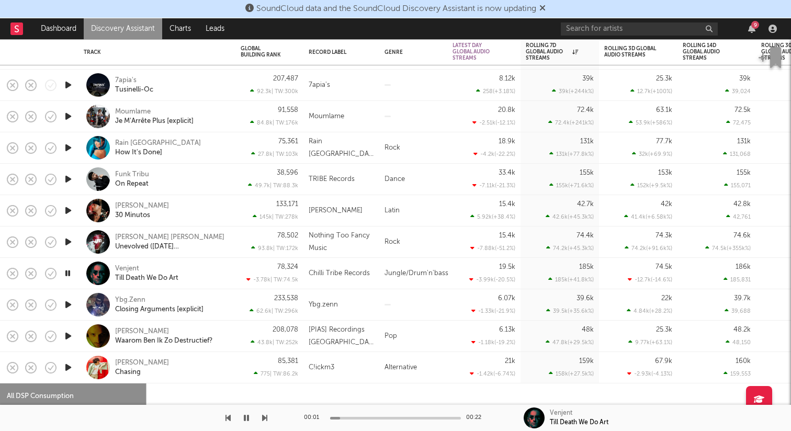
click at [66, 363] on icon "button" at bounding box center [68, 367] width 11 height 13
select select "1w"
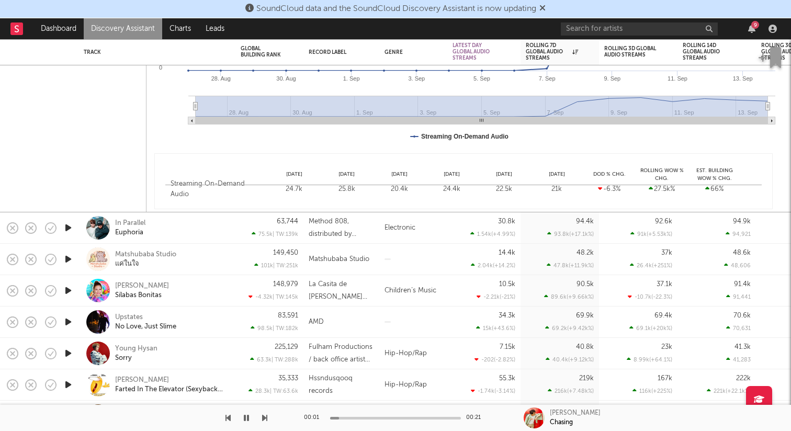
click at [68, 354] on icon "button" at bounding box center [68, 353] width 11 height 13
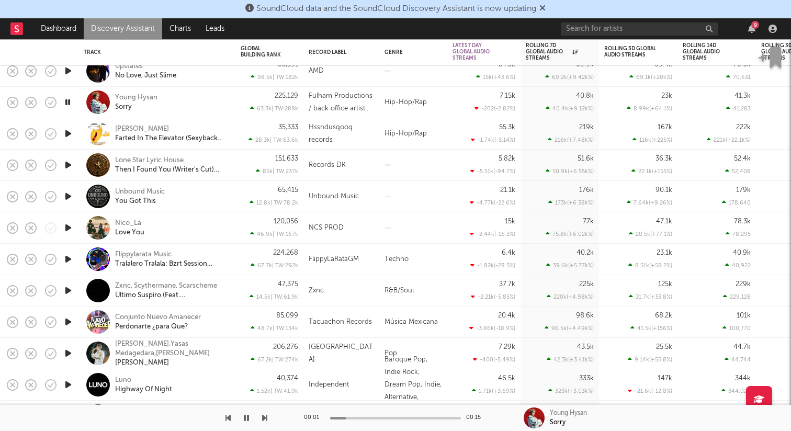
click at [71, 319] on icon "button" at bounding box center [68, 322] width 11 height 13
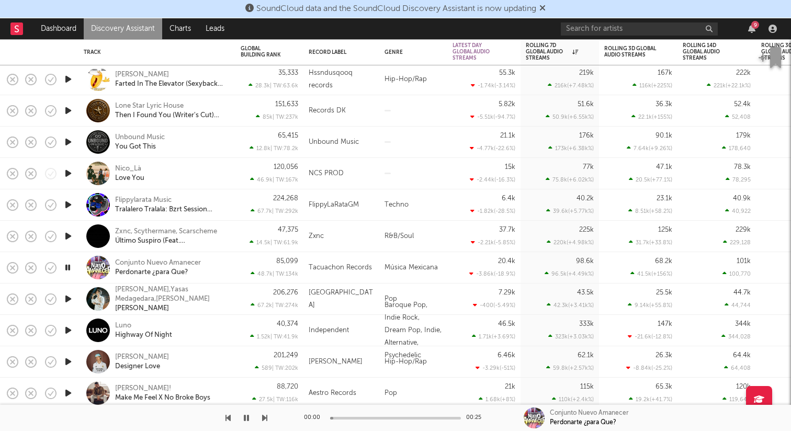
click at [71, 359] on icon "button" at bounding box center [68, 361] width 11 height 13
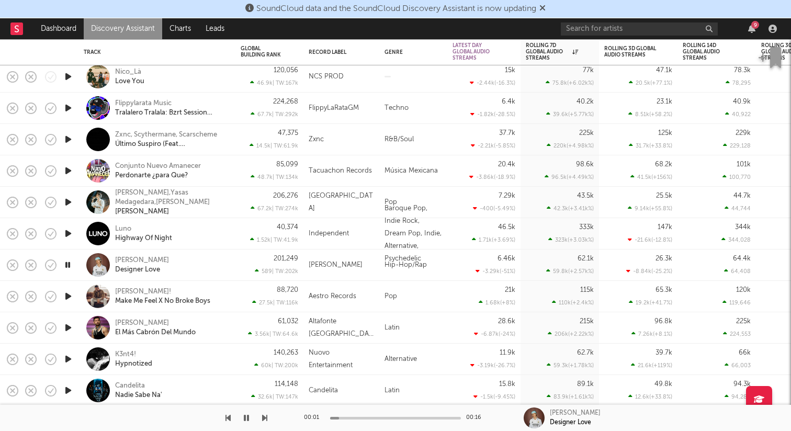
click at [71, 360] on icon "button" at bounding box center [68, 359] width 11 height 13
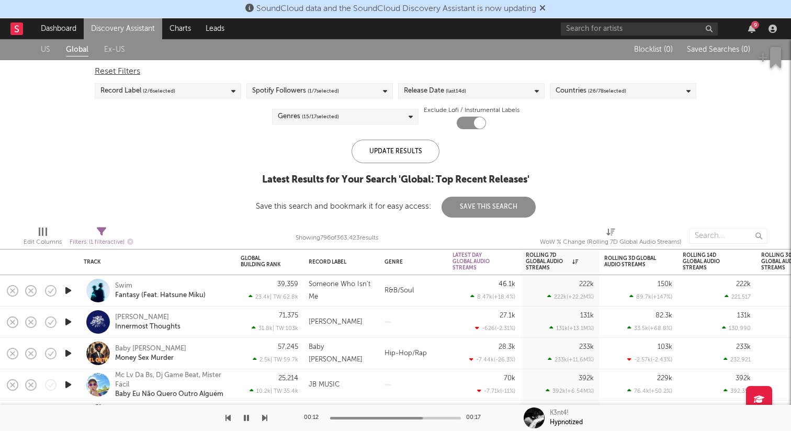
click at [407, 354] on div "Hip-Hop/Rap" at bounding box center [413, 353] width 68 height 31
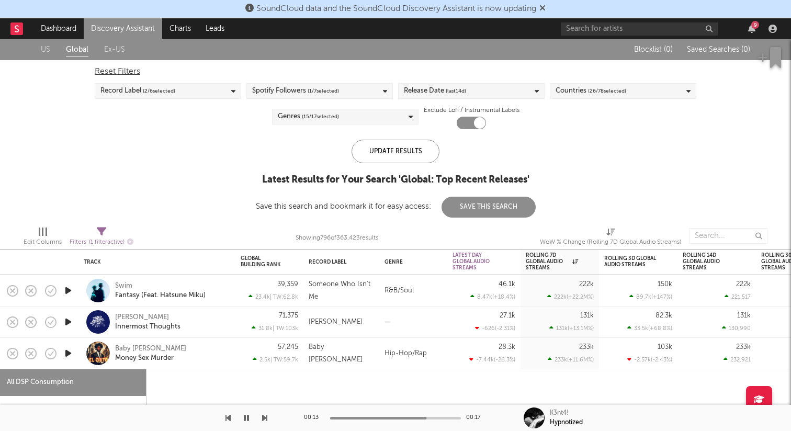
click at [407, 350] on div "Hip-Hop/Rap" at bounding box center [413, 353] width 68 height 31
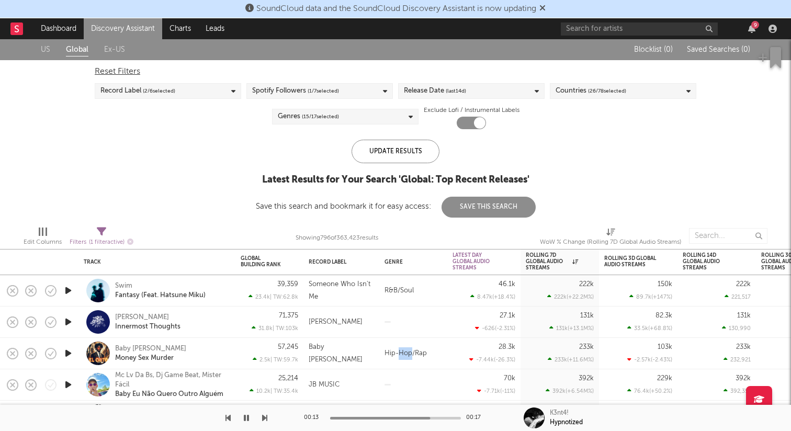
click at [407, 350] on div "Hip-Hop/Rap" at bounding box center [413, 353] width 68 height 31
select select "1w"
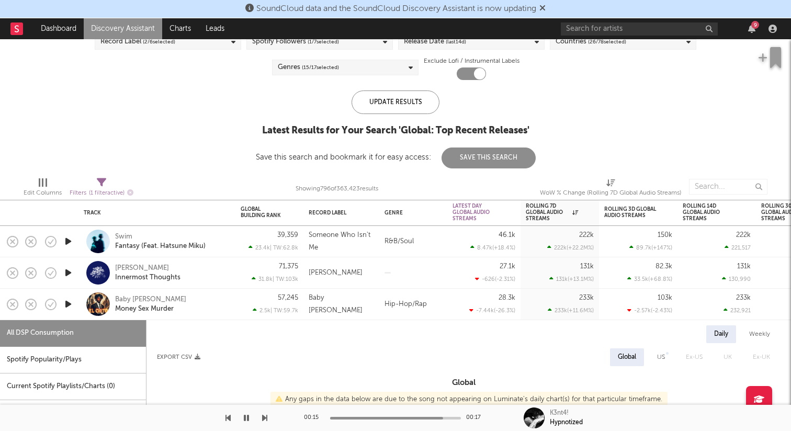
click at [61, 302] on div at bounding box center [68, 304] width 21 height 31
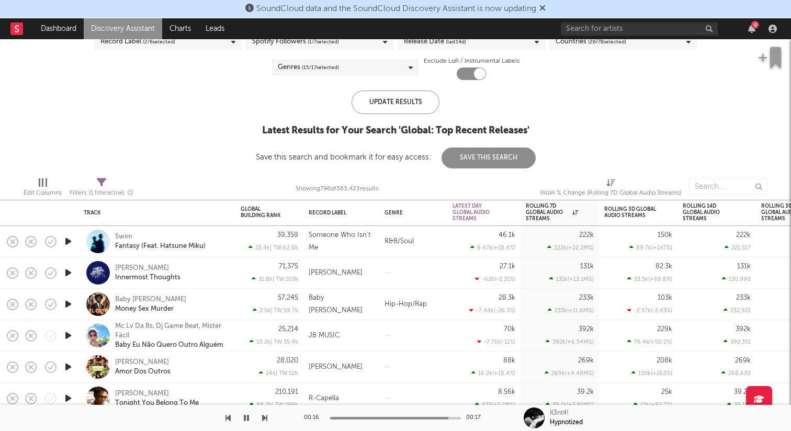
click at [66, 304] on icon "button" at bounding box center [68, 304] width 11 height 13
click at [56, 304] on icon "button" at bounding box center [51, 304] width 11 height 11
click at [70, 240] on icon "button" at bounding box center [68, 241] width 11 height 13
